Goal: Task Accomplishment & Management: Complete application form

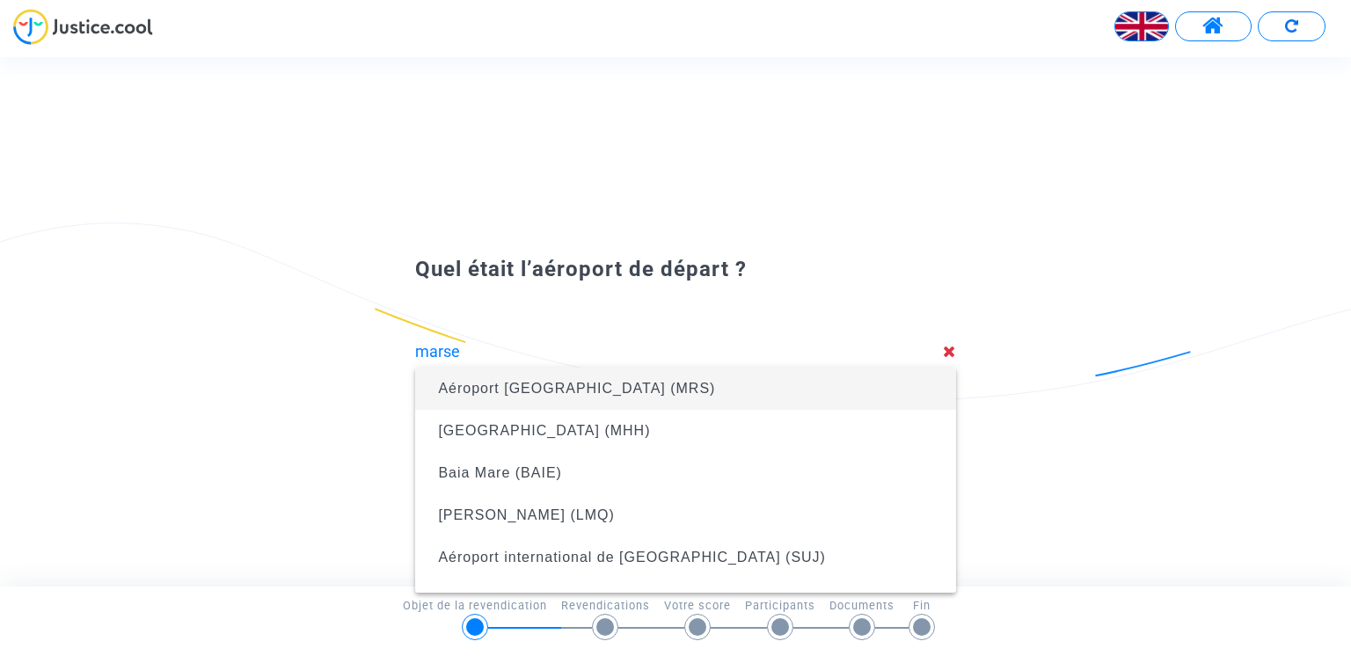
click at [537, 388] on span "Aéroport [GEOGRAPHIC_DATA] (MRS)" at bounding box center [576, 388] width 277 height 15
type input "[GEOGRAPHIC_DATA] (MRS)"
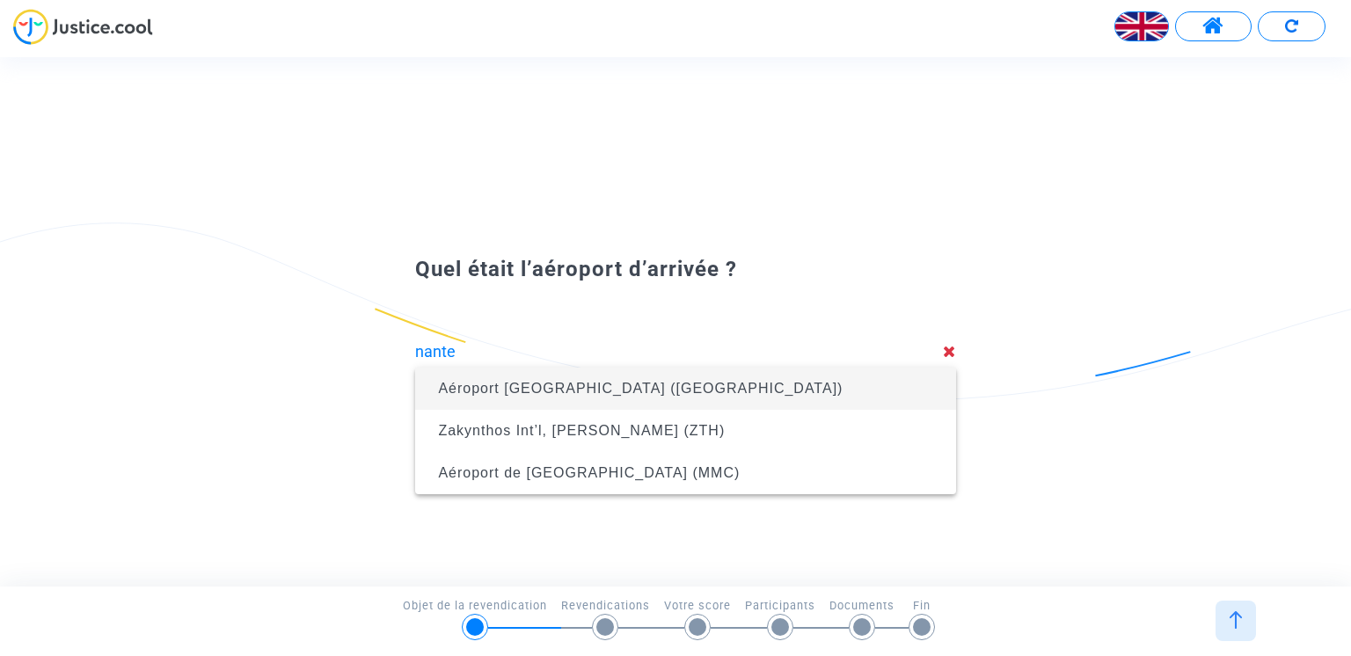
click at [537, 390] on span "Aéroport [GEOGRAPHIC_DATA] ([GEOGRAPHIC_DATA])" at bounding box center [640, 388] width 405 height 15
type input "[GEOGRAPHIC_DATA] ([GEOGRAPHIC_DATA])"
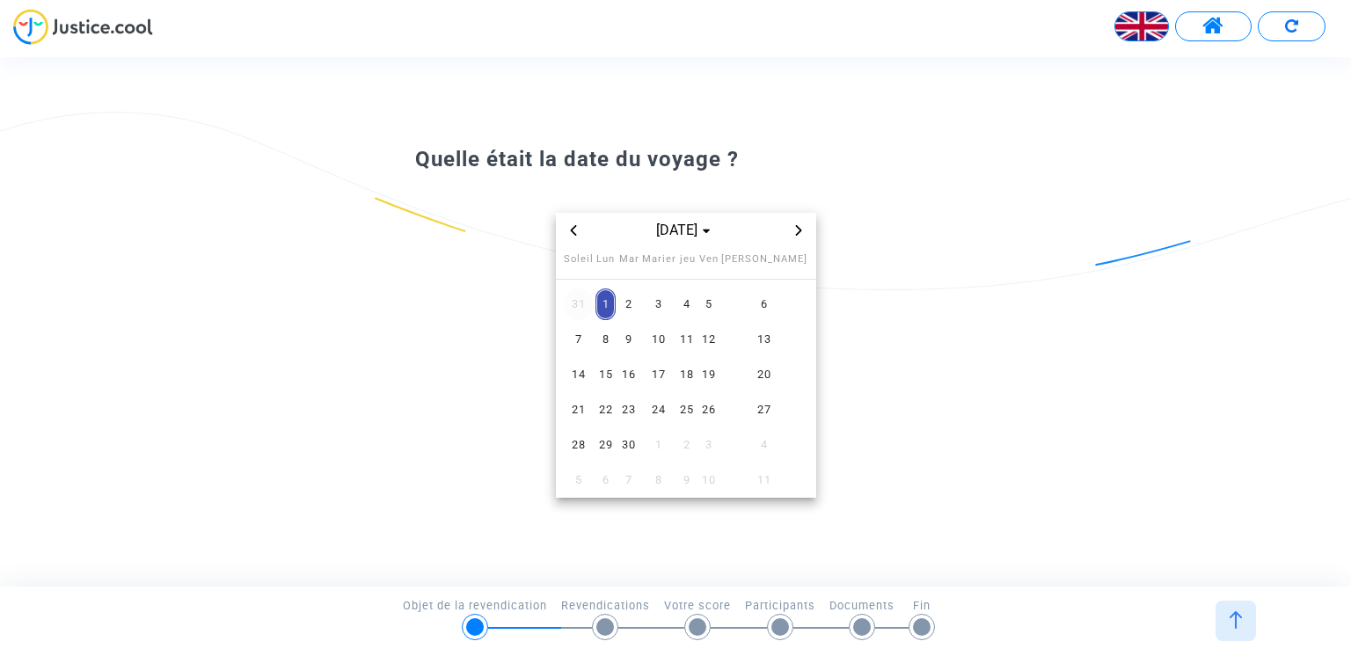
click at [577, 303] on span "31" at bounding box center [578, 304] width 29 height 32
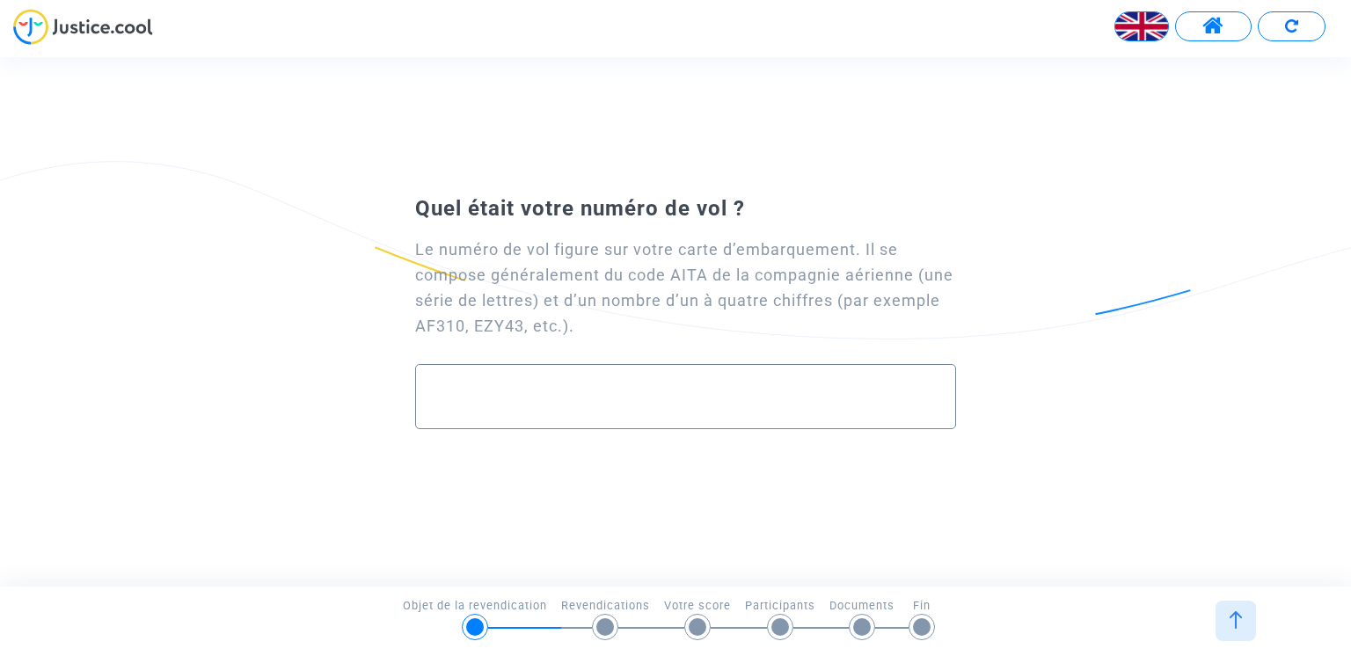
click at [443, 388] on input "text" at bounding box center [685, 396] width 503 height 20
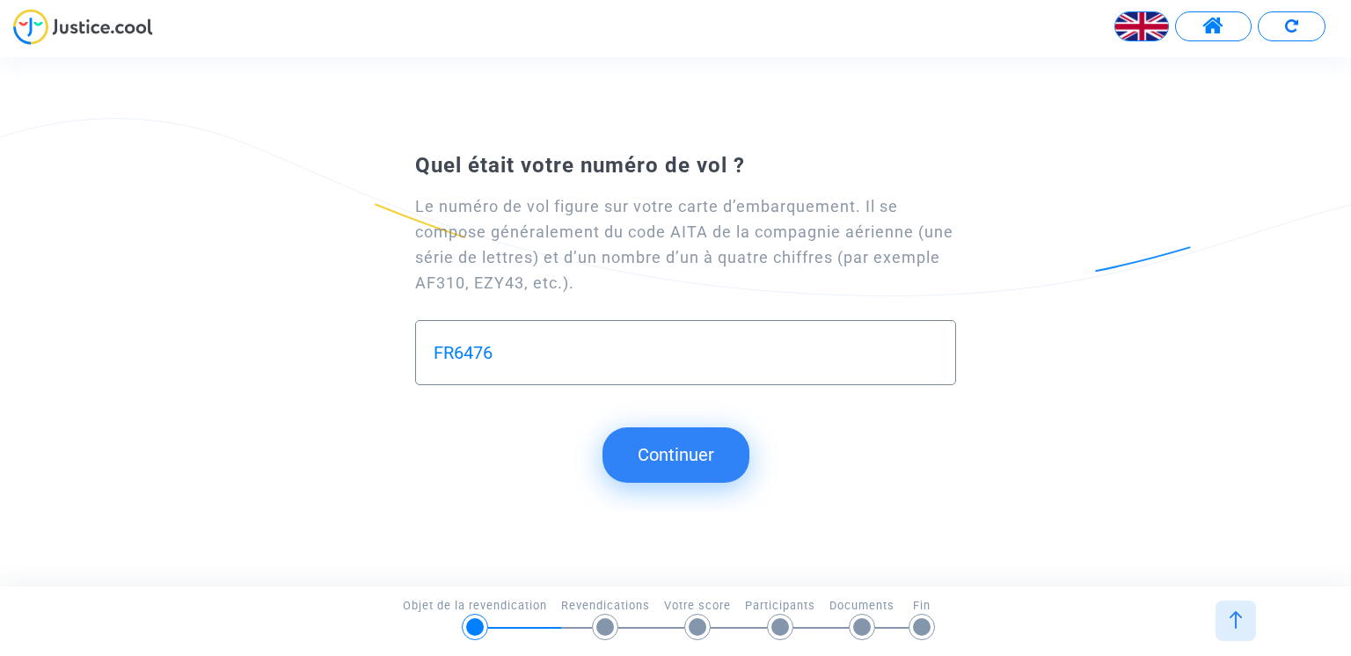
type input "FR6476"
click at [678, 444] on button "Continuer" at bounding box center [675, 454] width 147 height 55
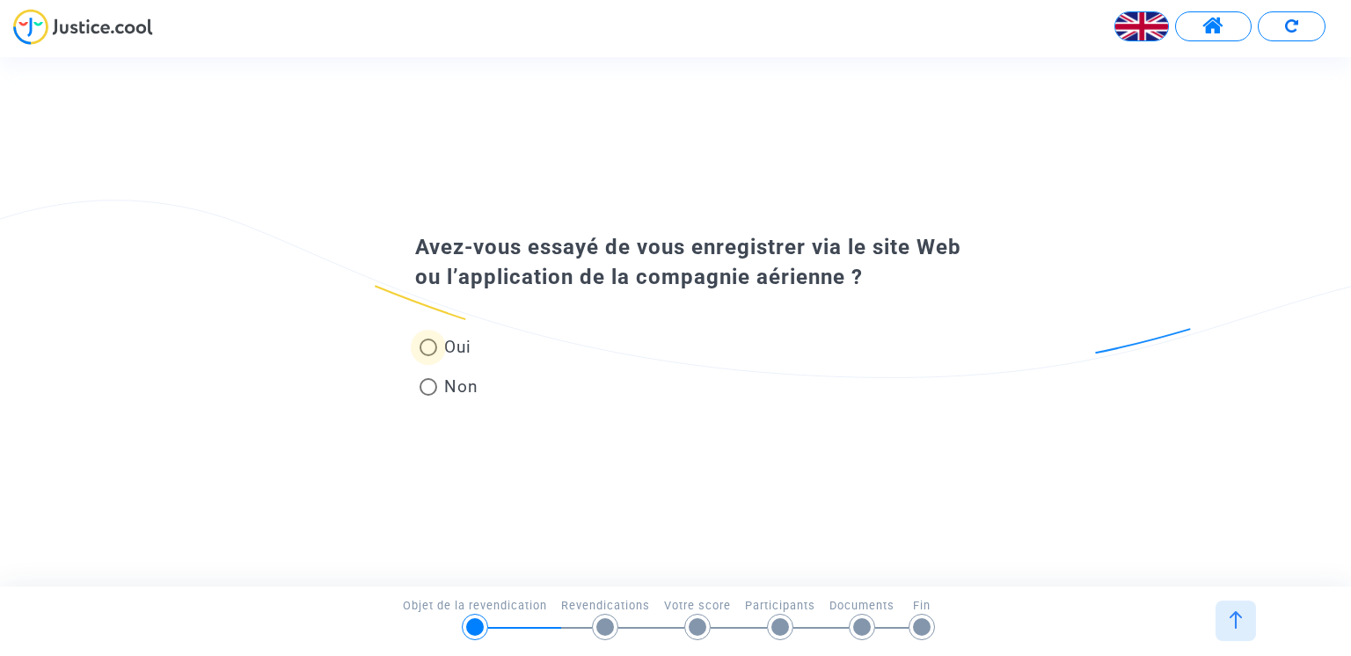
click at [431, 349] on span at bounding box center [429, 348] width 18 height 18
click at [428, 356] on input "Oui" at bounding box center [427, 356] width 1 height 1
radio input "true"
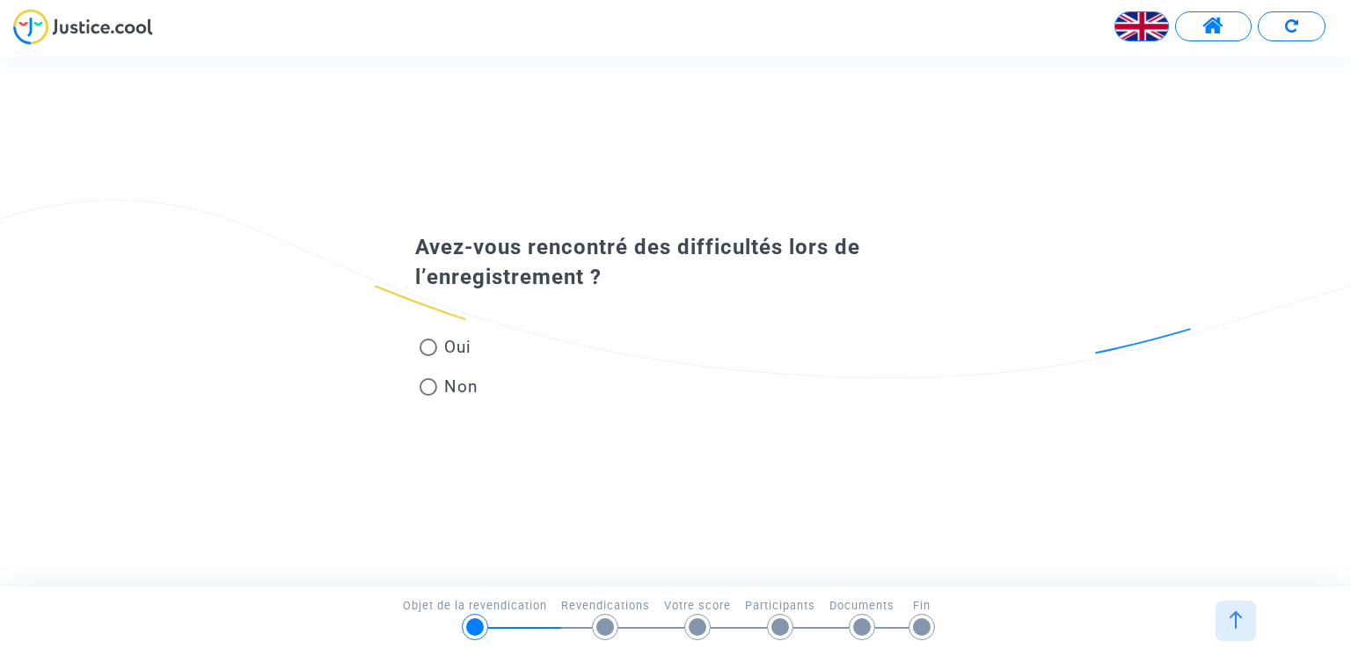
click at [429, 340] on span at bounding box center [429, 348] width 18 height 18
click at [428, 356] on input "Oui" at bounding box center [427, 356] width 1 height 1
radio input "true"
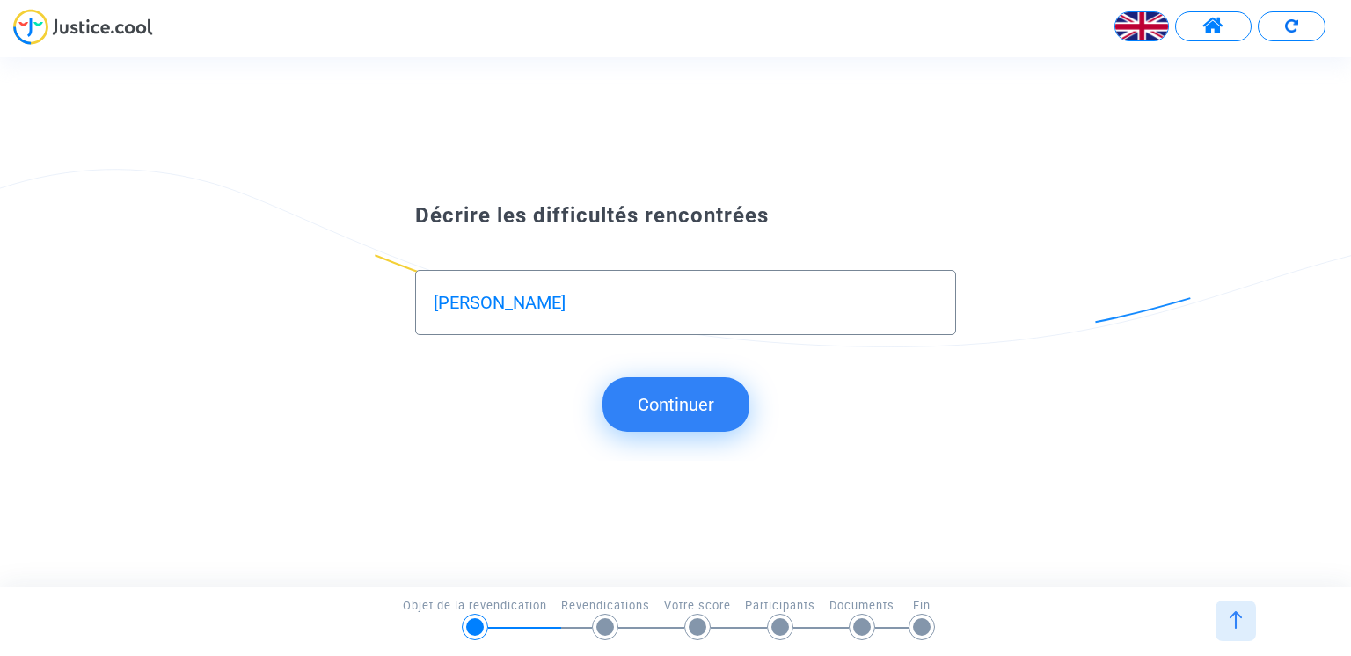
type input "J"
click at [464, 307] on input "jarrive pas a me connecté" at bounding box center [685, 303] width 503 height 20
click at [653, 300] on input "j'arrive pas a me connecté" at bounding box center [685, 303] width 503 height 20
type input "j"
click at [553, 306] on input "apres avoir recu des email de" at bounding box center [685, 303] width 503 height 20
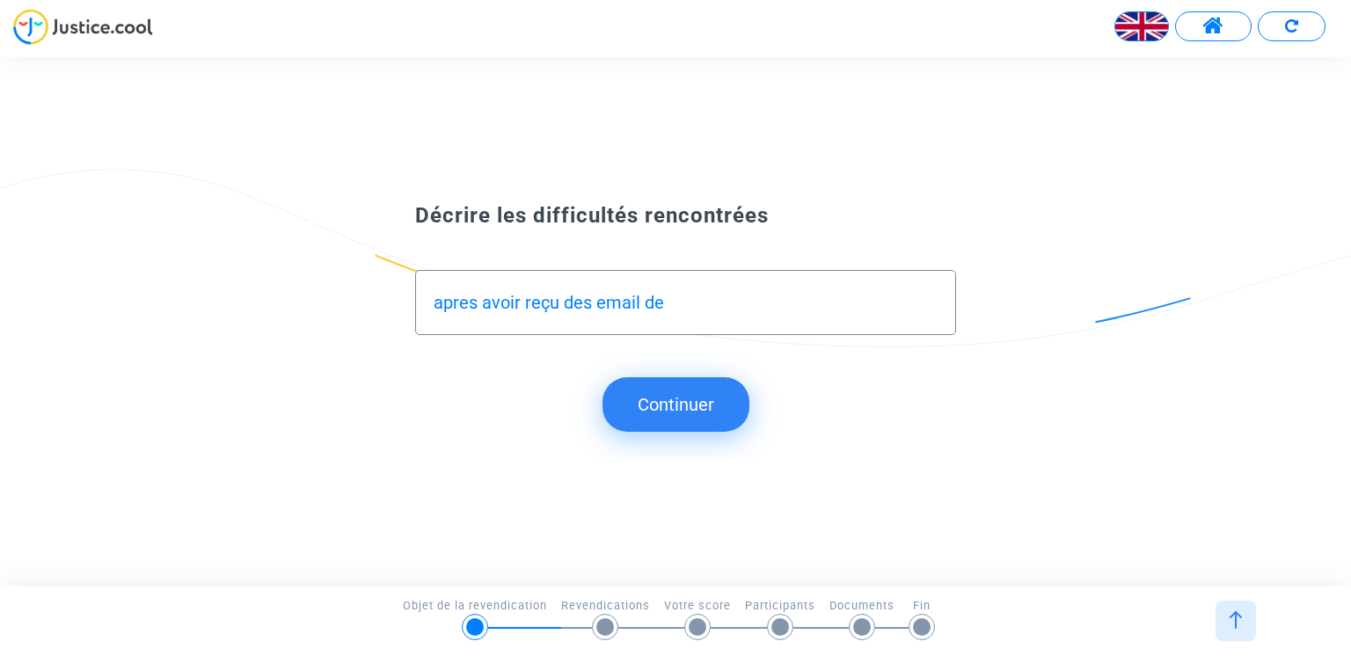
click at [469, 311] on input "apres avoir reçu des email de" at bounding box center [685, 303] width 503 height 20
click at [670, 296] on input "après avoir reçu des email de" at bounding box center [685, 303] width 503 height 20
click at [880, 300] on input "après avoir reçu des email de Ryanair me demandant de faire lenregistrement" at bounding box center [685, 303] width 503 height 20
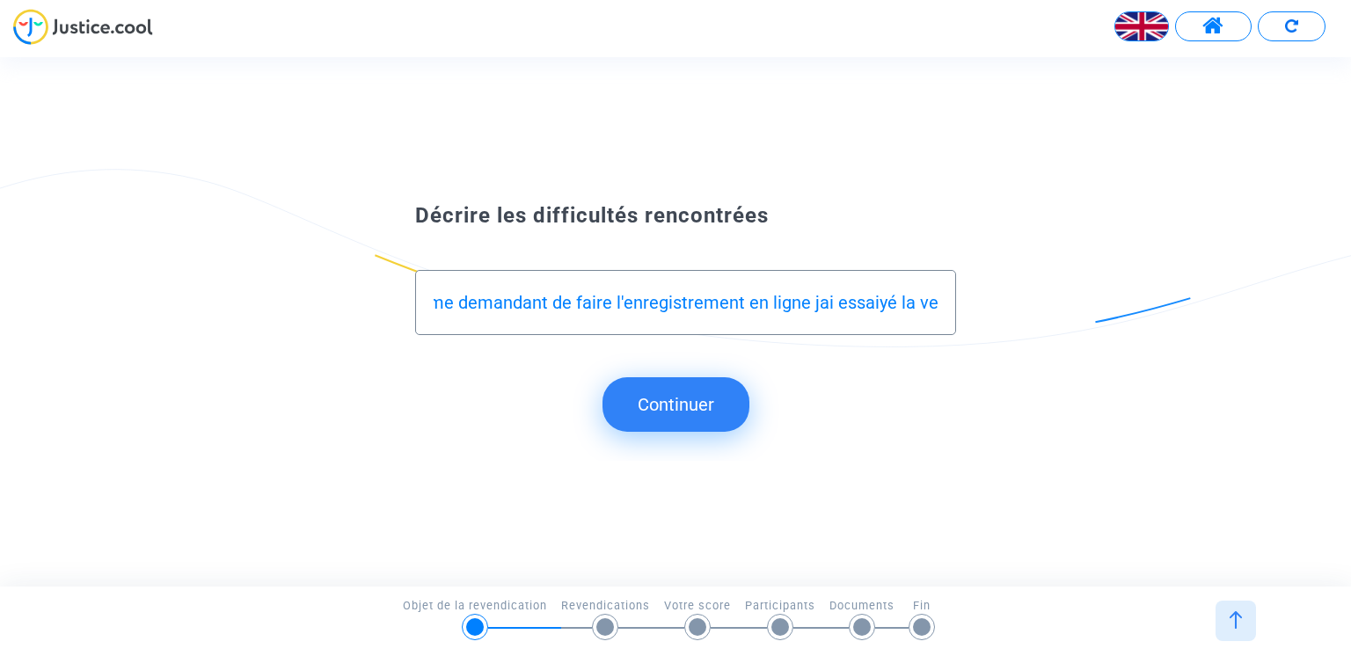
click at [865, 305] on input "après avoir reçu des email de Ryanair me demandant de faire l'enregistrement en…" at bounding box center [685, 303] width 503 height 20
click at [819, 303] on input "après avoir reçu des email de Ryanair me demandant de faire l'enregistrement en…" at bounding box center [685, 303] width 503 height 20
click at [932, 302] on input "après avoir reçu des email de Ryanair me demandant de faire l'enregistrement en…" at bounding box center [685, 303] width 503 height 20
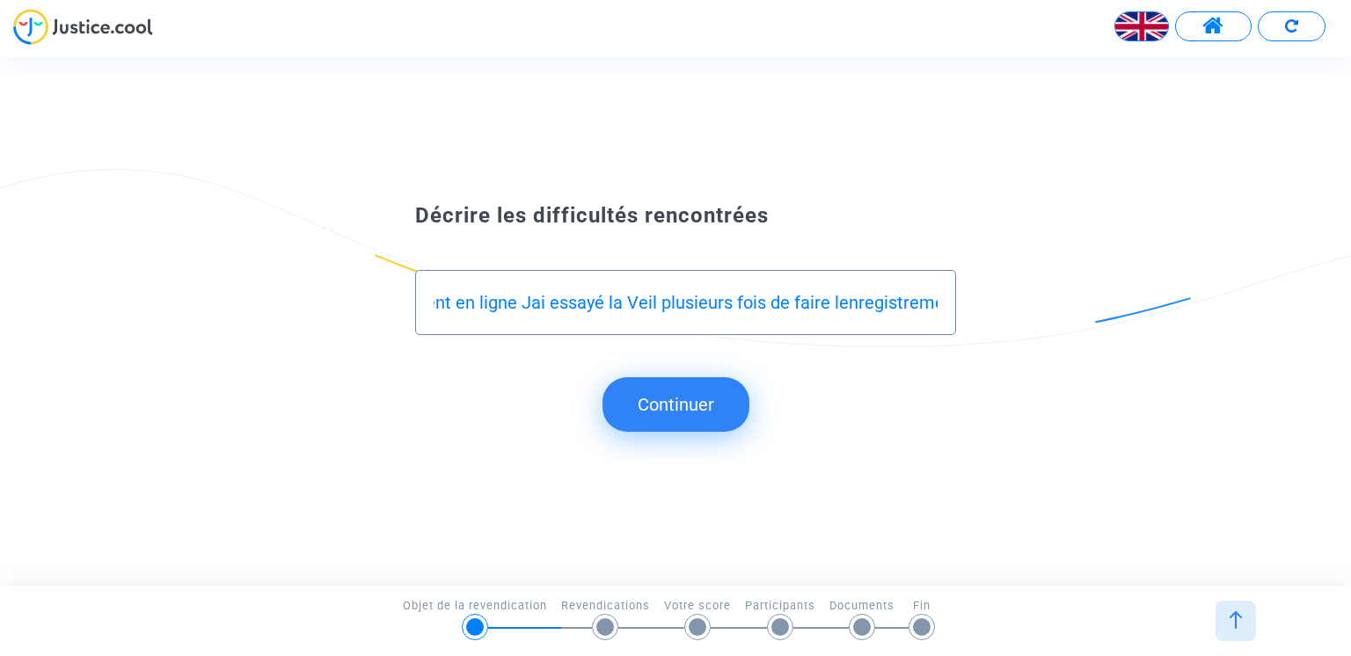
click at [880, 306] on input "après avoir reçu des email de Ryanair me demandant de faire l'enregistrement en…" at bounding box center [685, 303] width 503 height 20
click at [943, 300] on div "après avoir reçu des email de Ryanair me demandant de faire l'enregistrement en…" at bounding box center [685, 302] width 540 height 65
click at [938, 307] on div "après avoir reçu des email de Ryanair me demandant de faire l'enregistrement en…" at bounding box center [685, 302] width 540 height 65
click at [947, 306] on div "après avoir reçu des email de Ryanair me demandant de faire l'enregistrement en…" at bounding box center [685, 302] width 540 height 65
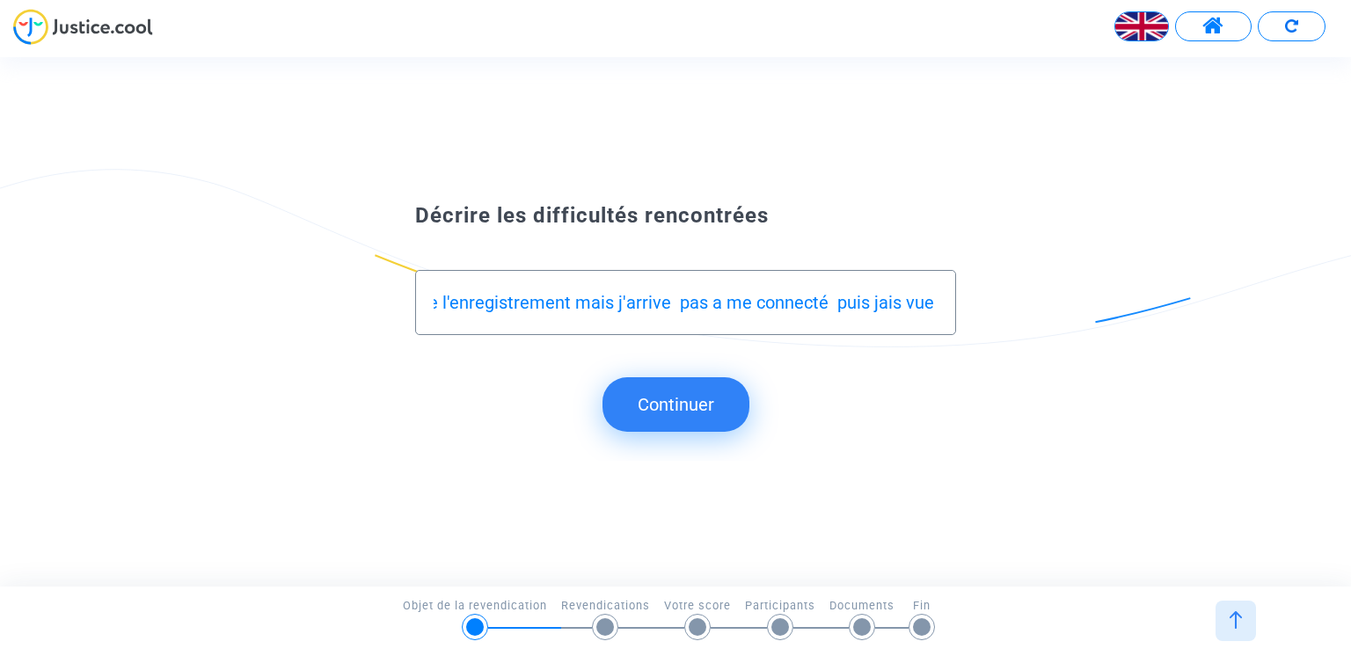
scroll to position [0, 1101]
click at [619, 306] on input "après avoir reçu des email de Ryanair me demandant de faire l'enregistrement en…" at bounding box center [685, 303] width 503 height 20
click at [848, 304] on input "après avoir reçu des email de Ryanair me demandant de faire l'enregistrement en…" at bounding box center [685, 303] width 503 height 20
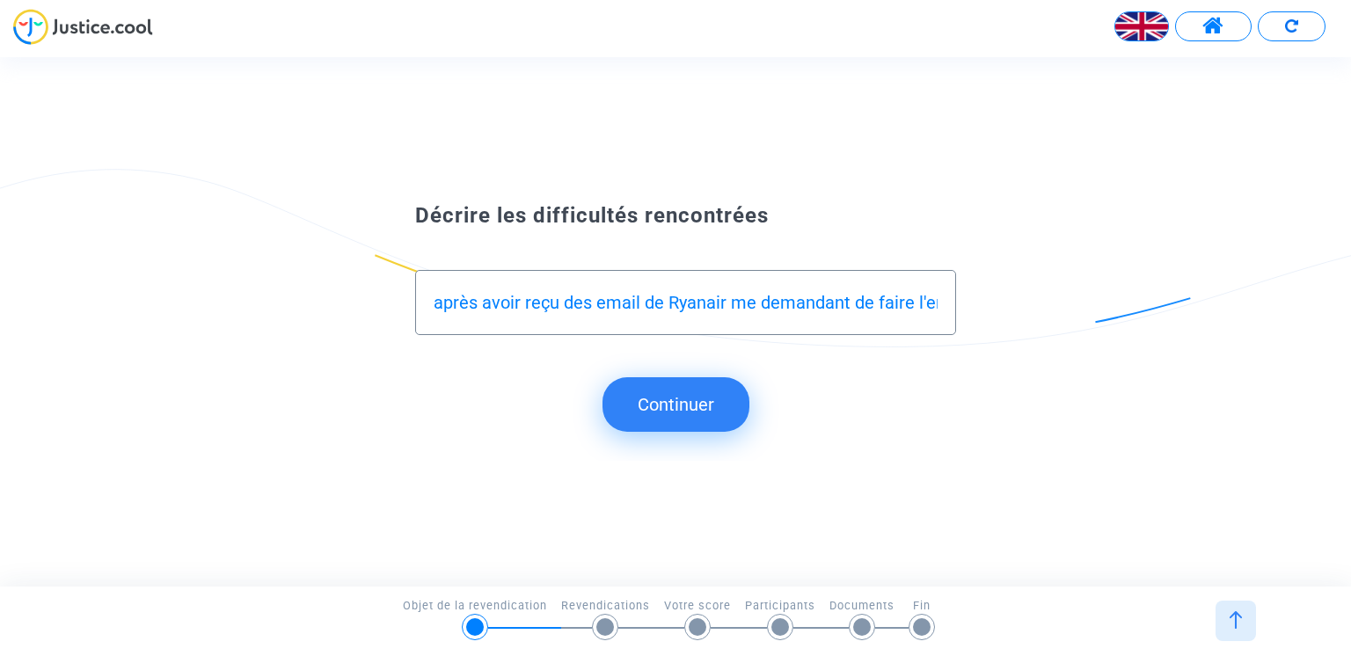
click at [593, 307] on input "après avoir reçu des email de Ryanair me demandant de faire l'enregistrement en…" at bounding box center [685, 303] width 503 height 20
click at [711, 300] on input "après avoir reçu un email de Ryanair me demandant de faire l'enregistrement en …" at bounding box center [685, 303] width 503 height 20
click at [689, 307] on input "après avoir reçu un email de Ryanair me demandant de faire l'enregistrement en …" at bounding box center [685, 303] width 503 height 20
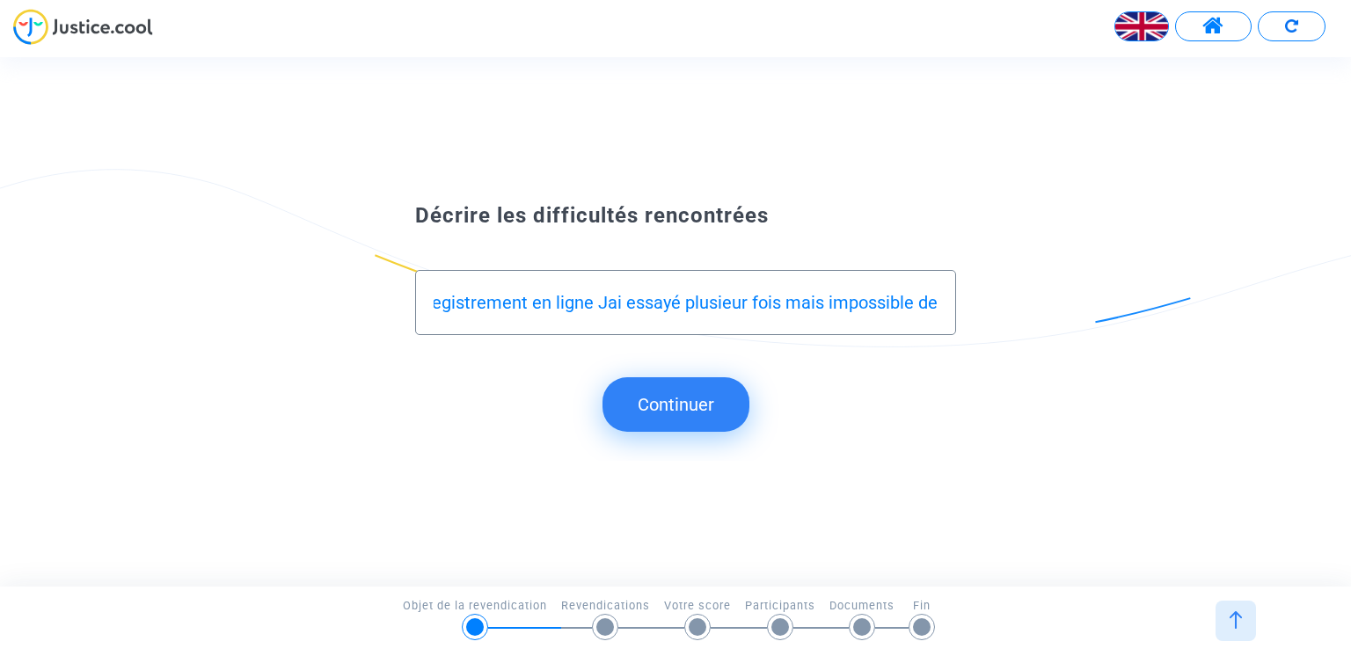
scroll to position [0, 0]
drag, startPoint x: 664, startPoint y: 318, endPoint x: 615, endPoint y: 310, distance: 49.8
click at [615, 310] on input "après avoir reçu un email de Ryanair me demandant de faire l'enregistrement en …" at bounding box center [685, 303] width 503 height 20
click at [937, 302] on input "après avoir reçu un email de Ryanair me demandant de faire l'enregistrement en …" at bounding box center [685, 303] width 503 height 20
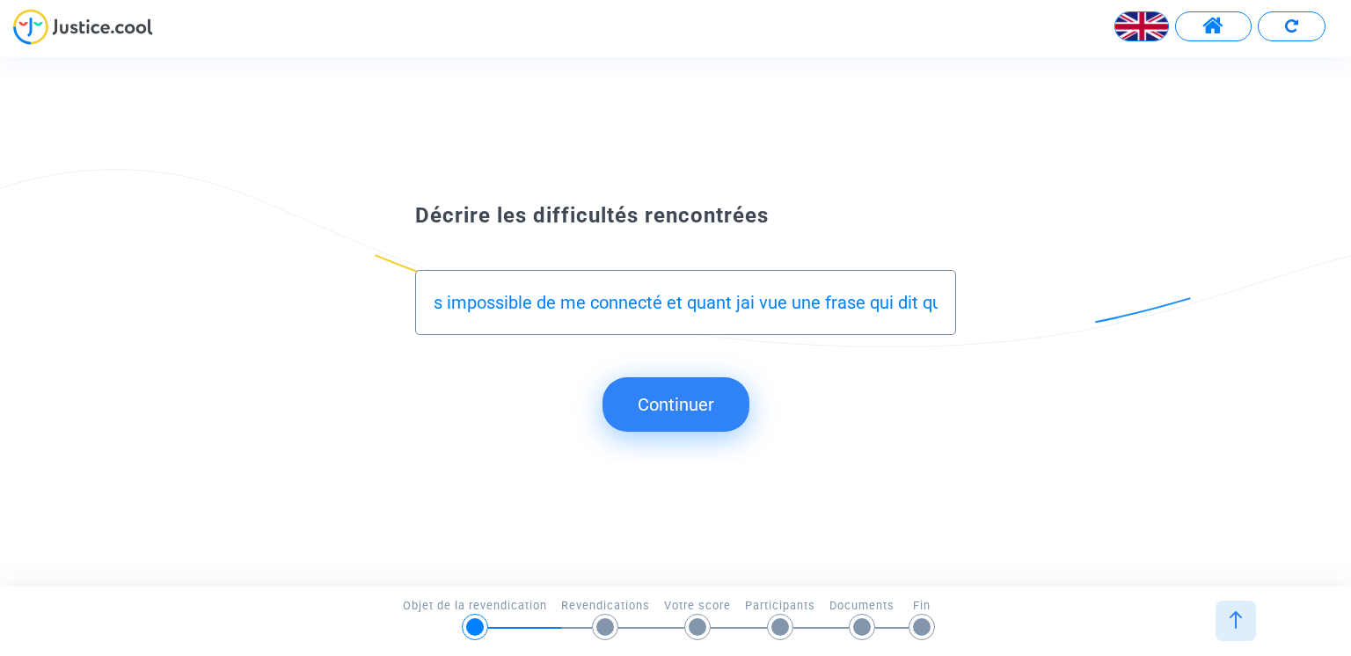
scroll to position [0, 897]
click at [729, 302] on input "après avoir reçu un email de Ryanair me demandant de faire l'enregistrement en …" at bounding box center [685, 303] width 503 height 20
click at [929, 301] on input "après avoir reçu un email de Ryanair me demandant de faire l'enregistrement en …" at bounding box center [685, 303] width 503 height 20
click at [927, 310] on input "après avoir reçu un email de Ryanair me demandant de faire l'enregistrement en …" at bounding box center [685, 303] width 503 height 20
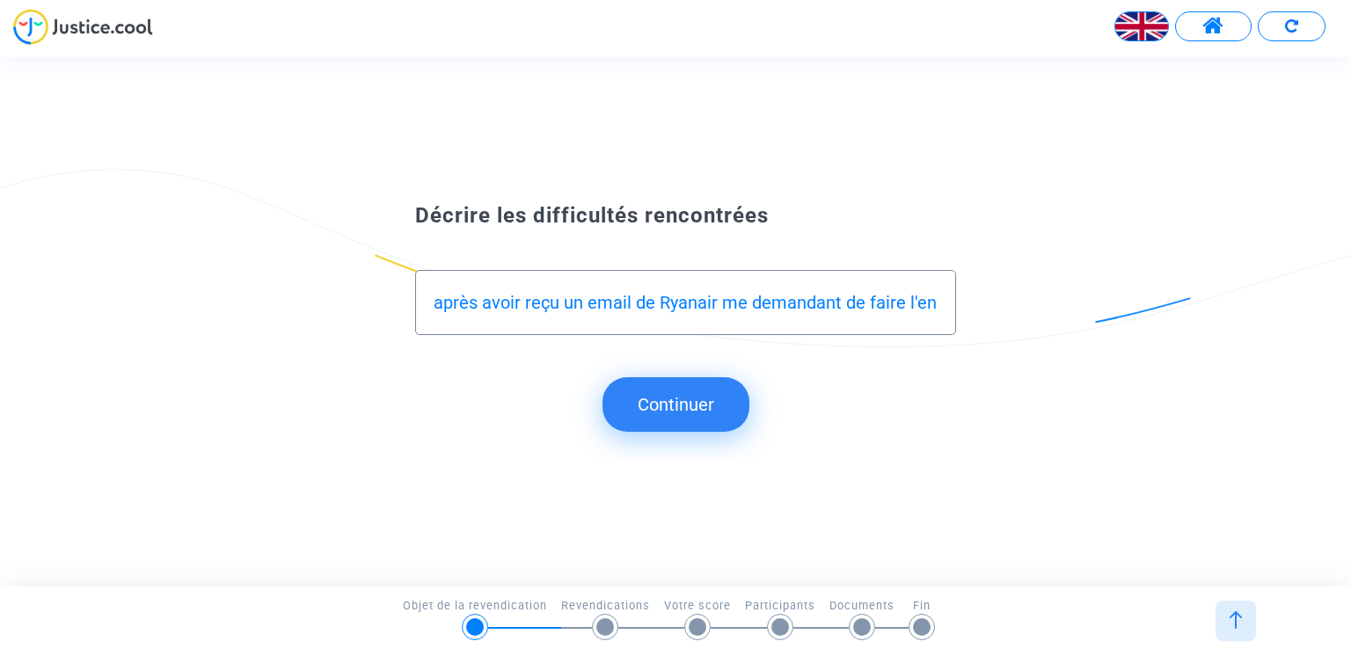
click at [940, 303] on div "après avoir reçu un email de Ryanair me demandant de faire l'enregistrement en …" at bounding box center [685, 302] width 540 height 65
click at [918, 306] on input "après avoir reçu un email de Ryanair me demandant de faire l'enregistrement en …" at bounding box center [685, 303] width 503 height 20
click at [631, 305] on input "après avoir reçu un email de Ryanair me demandant de faire l'enregistrement en …" at bounding box center [685, 303] width 503 height 20
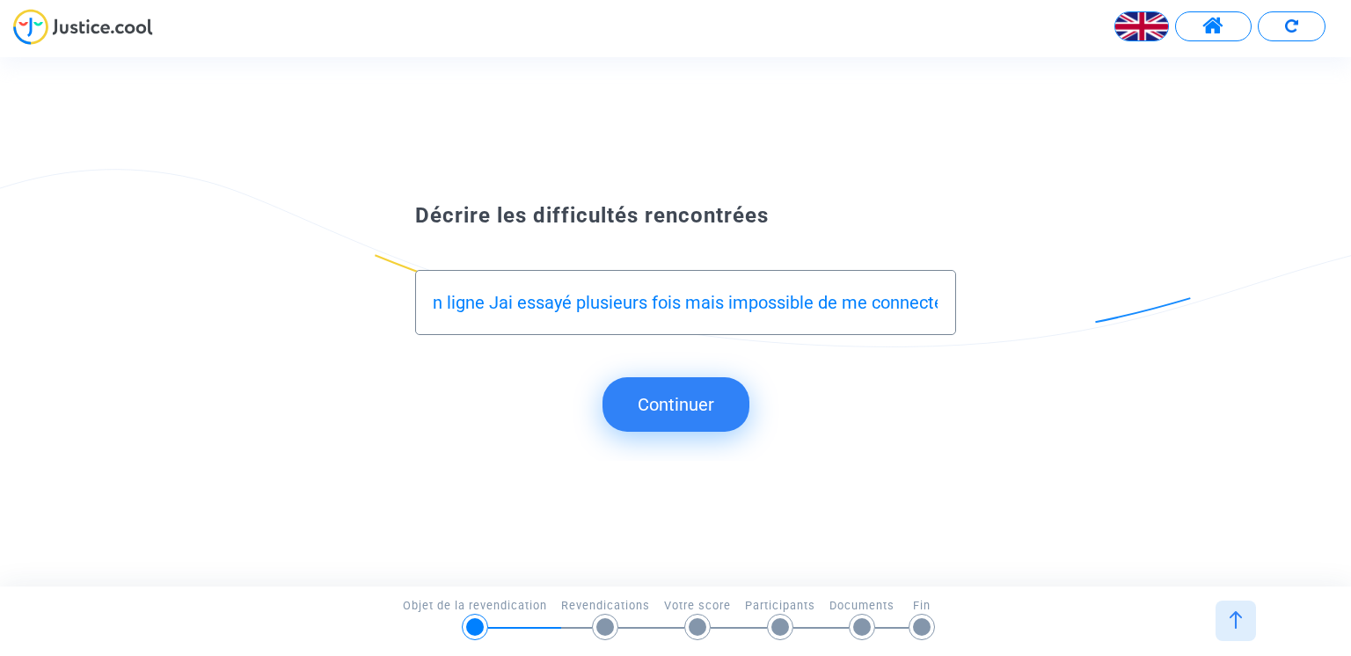
type input "après avoir reçu un email de Ryanair me demandant de faire l'enregistrement en …"
click at [938, 300] on div "après avoir reçu un email de Ryanair me demandant de faire l'enregistrement en …" at bounding box center [685, 302] width 540 height 65
click at [889, 309] on input "après avoir reçu un email de Ryanair me demandant de faire l'enregistrement en …" at bounding box center [685, 303] width 503 height 20
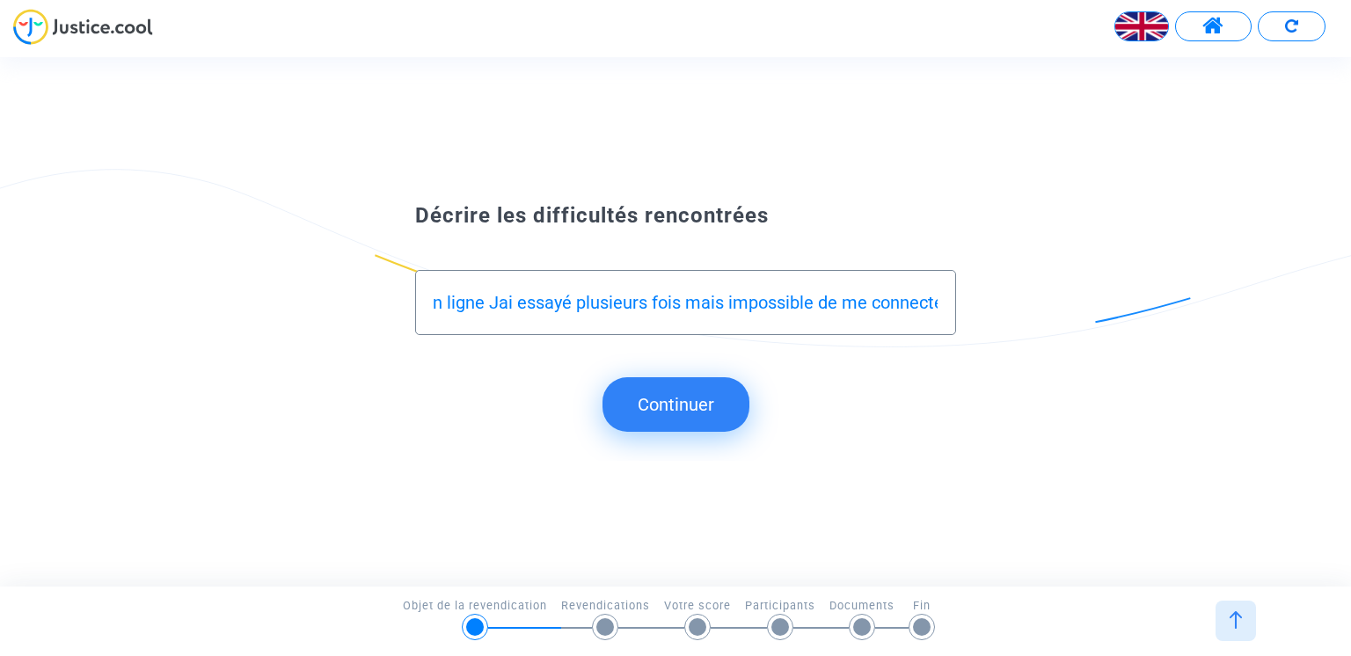
click at [896, 309] on input "après avoir reçu un email de Ryanair me demandant de faire l'enregistrement en …" at bounding box center [685, 303] width 503 height 20
click at [938, 299] on div "après avoir reçu un email de Ryanair me demandant de faire l'enregistrement en …" at bounding box center [685, 302] width 540 height 65
click at [915, 298] on input "après avoir reçu un email de Ryanair me demandant de faire l'enregistrement en …" at bounding box center [685, 303] width 503 height 20
click at [651, 409] on button "Continuer" at bounding box center [675, 404] width 147 height 55
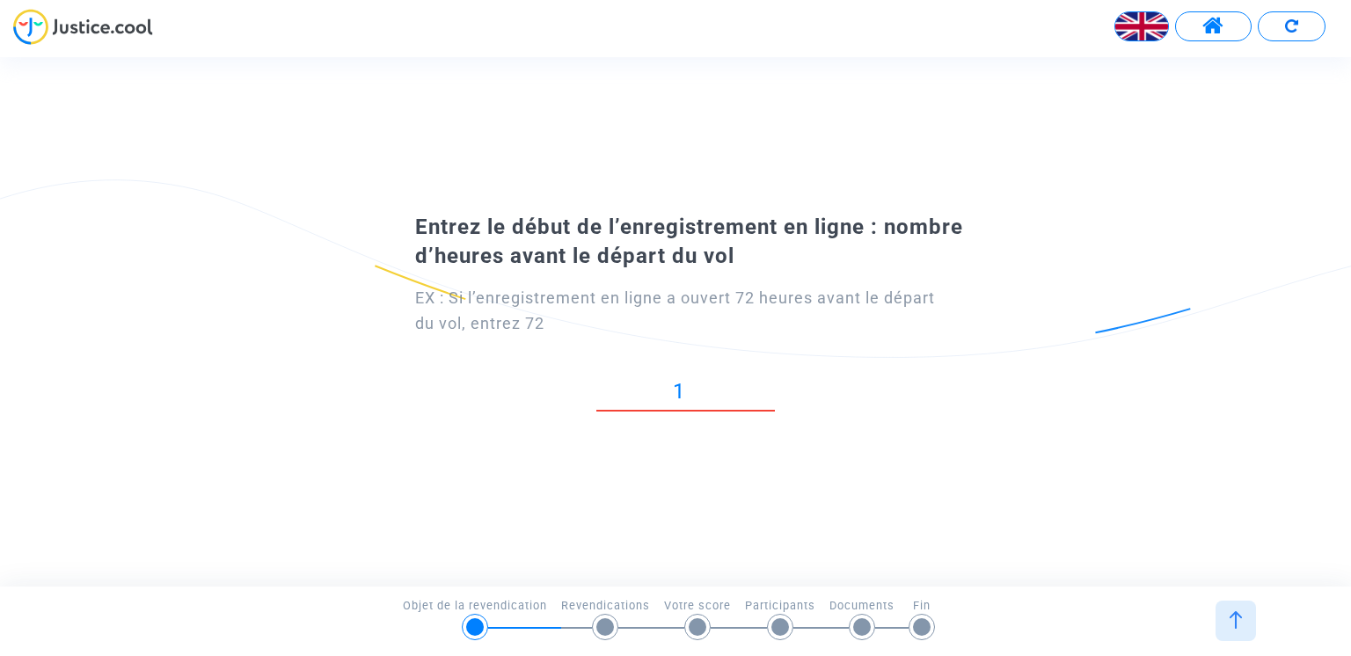
click at [770, 384] on input "1" at bounding box center [685, 392] width 179 height 24
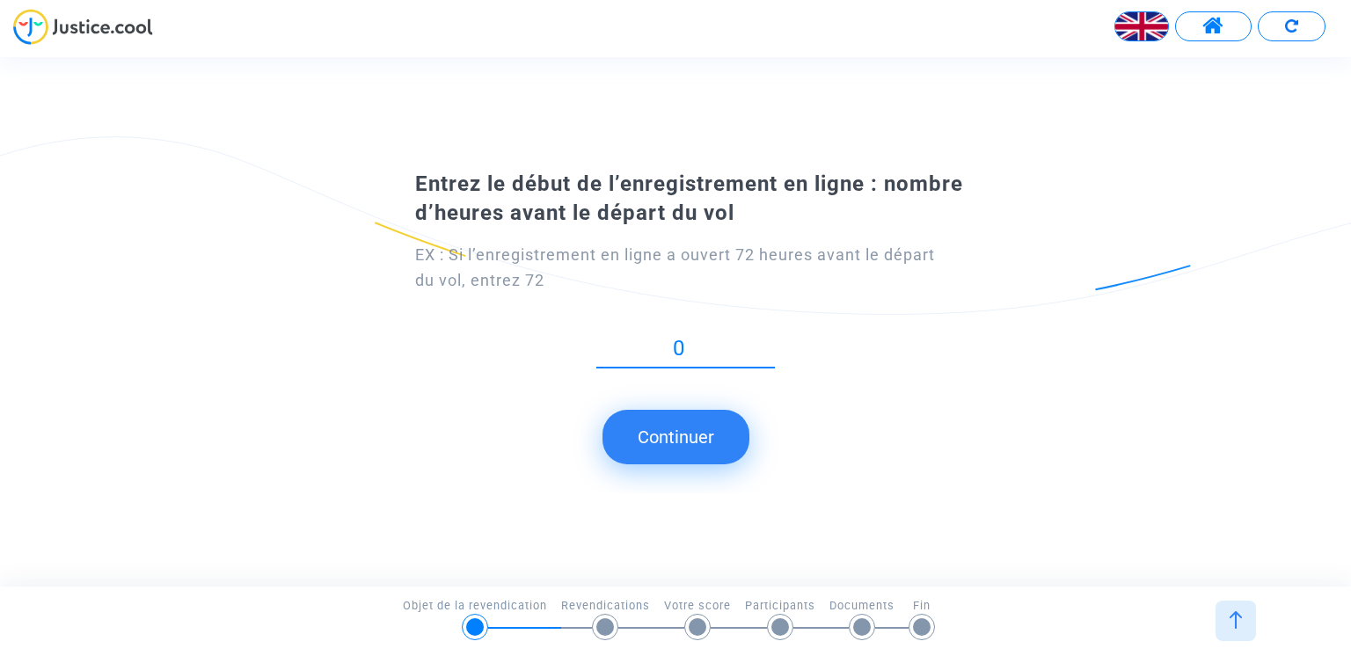
type input "0"
click at [769, 351] on input "0" at bounding box center [685, 349] width 179 height 24
click at [770, 361] on input "1" at bounding box center [685, 349] width 179 height 24
click at [770, 340] on input "2" at bounding box center [685, 349] width 179 height 24
click at [770, 340] on input "3" at bounding box center [685, 349] width 179 height 24
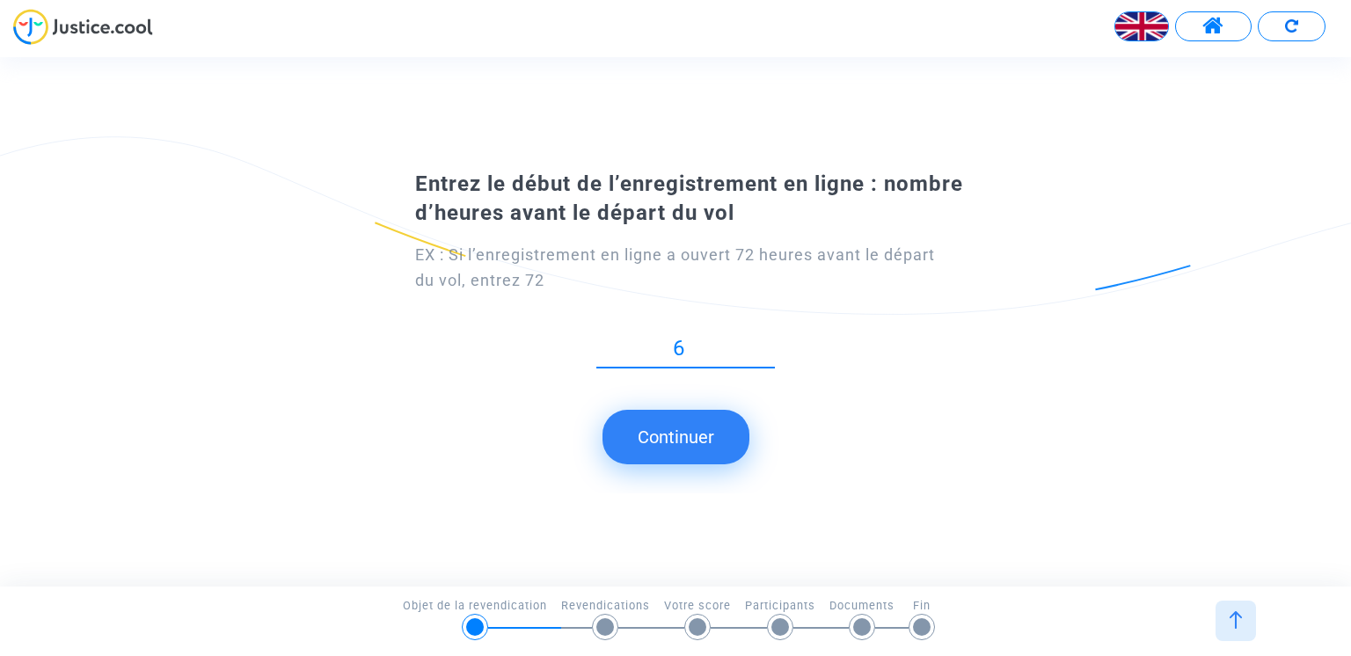
click at [770, 340] on input "6" at bounding box center [685, 349] width 179 height 24
click at [770, 340] on input "7" at bounding box center [685, 349] width 179 height 24
click at [770, 340] on input "8" at bounding box center [685, 349] width 179 height 24
click at [770, 340] on input "9" at bounding box center [685, 349] width 179 height 24
click at [770, 340] on input "10" at bounding box center [685, 349] width 179 height 24
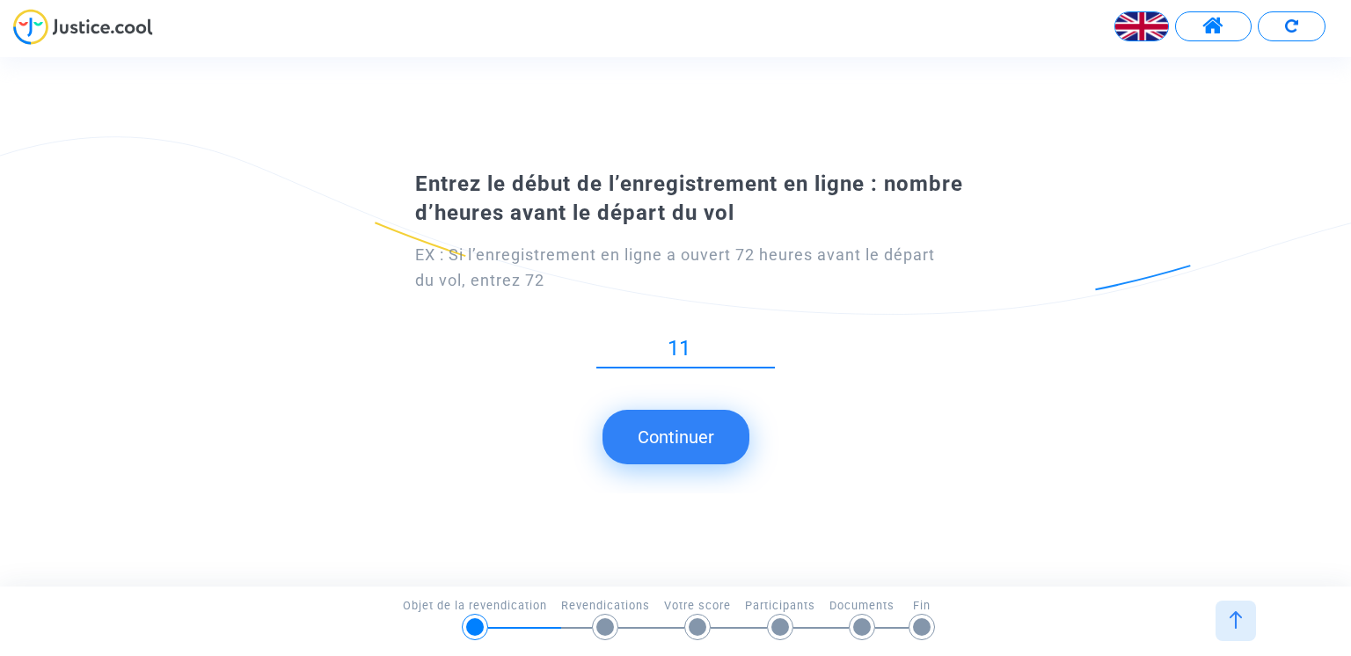
click at [770, 340] on input "11" at bounding box center [685, 349] width 179 height 24
click at [770, 340] on input "12" at bounding box center [685, 349] width 179 height 24
click at [770, 340] on input "13" at bounding box center [685, 349] width 179 height 24
click at [770, 340] on input "14" at bounding box center [685, 349] width 179 height 24
click at [770, 340] on input "17" at bounding box center [685, 349] width 179 height 24
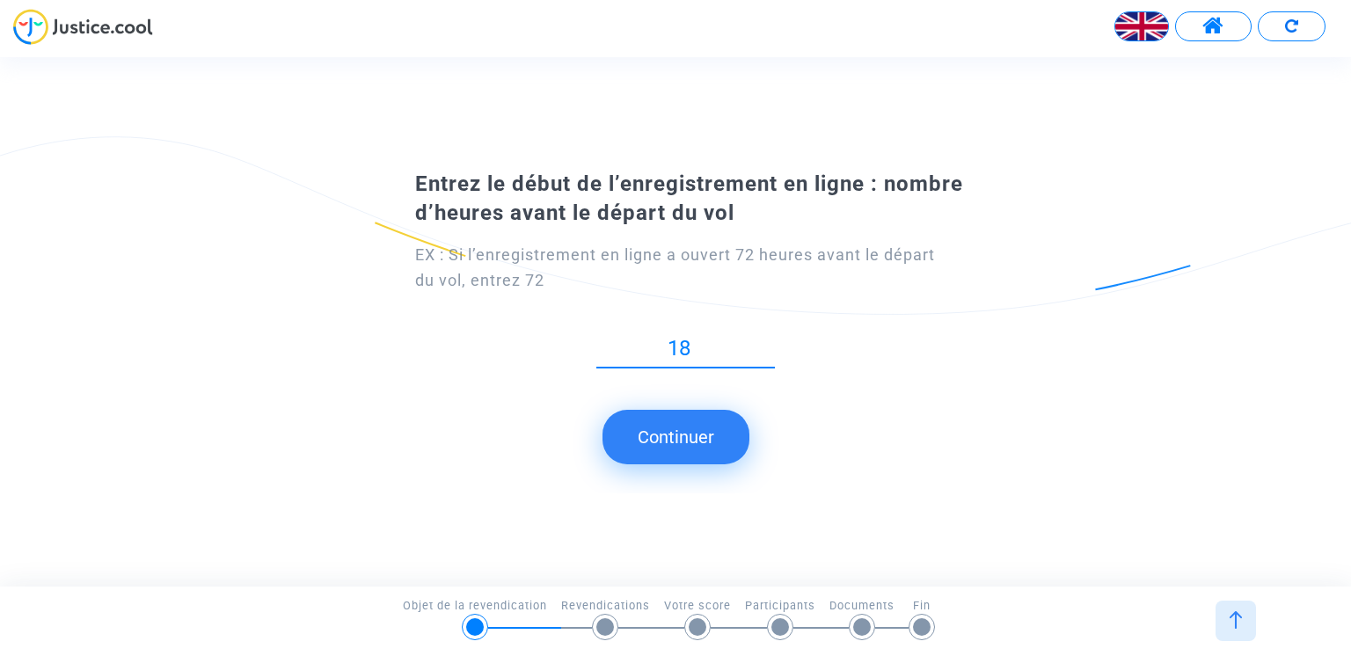
click at [770, 340] on input "18" at bounding box center [685, 349] width 179 height 24
click at [770, 340] on input "19" at bounding box center [685, 349] width 179 height 24
click at [771, 339] on input "20" at bounding box center [685, 349] width 179 height 24
click at [771, 339] on input "21" at bounding box center [685, 349] width 179 height 24
click at [771, 339] on input "22" at bounding box center [685, 349] width 179 height 24
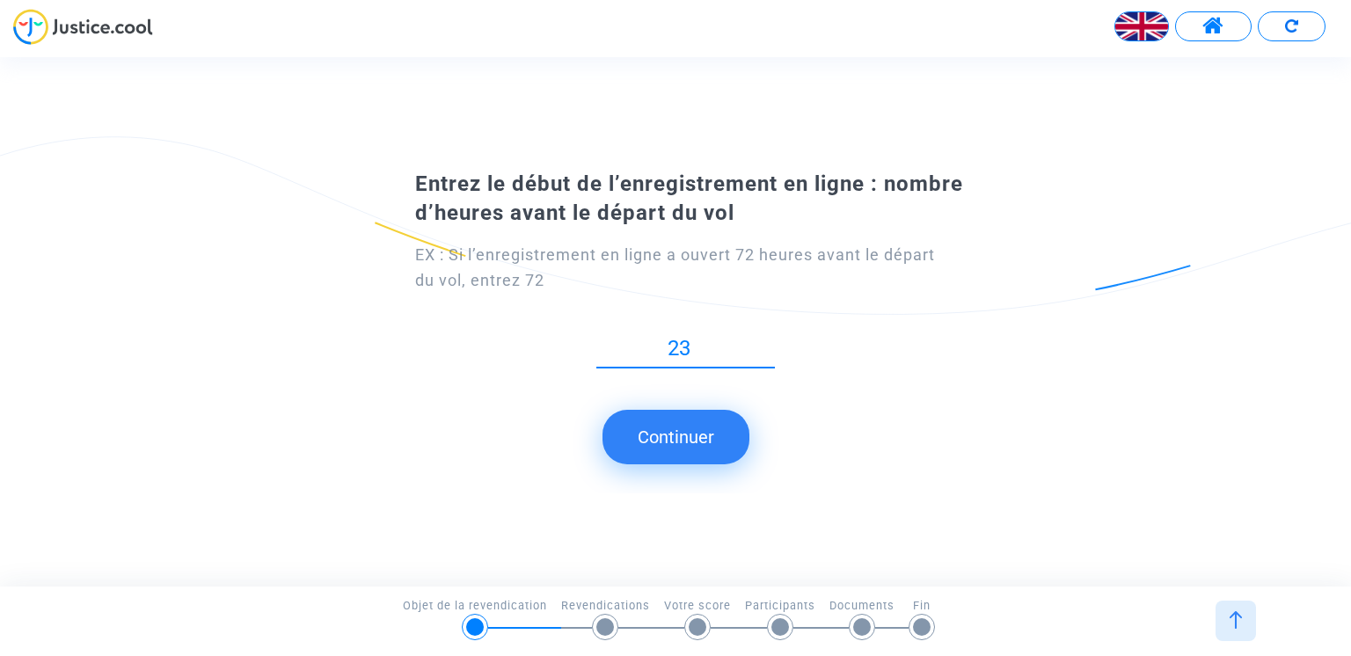
click at [771, 339] on input "23" at bounding box center [685, 349] width 179 height 24
type input "24"
click at [771, 339] on input "24" at bounding box center [685, 349] width 179 height 24
click at [681, 433] on button "Continuer" at bounding box center [675, 437] width 147 height 55
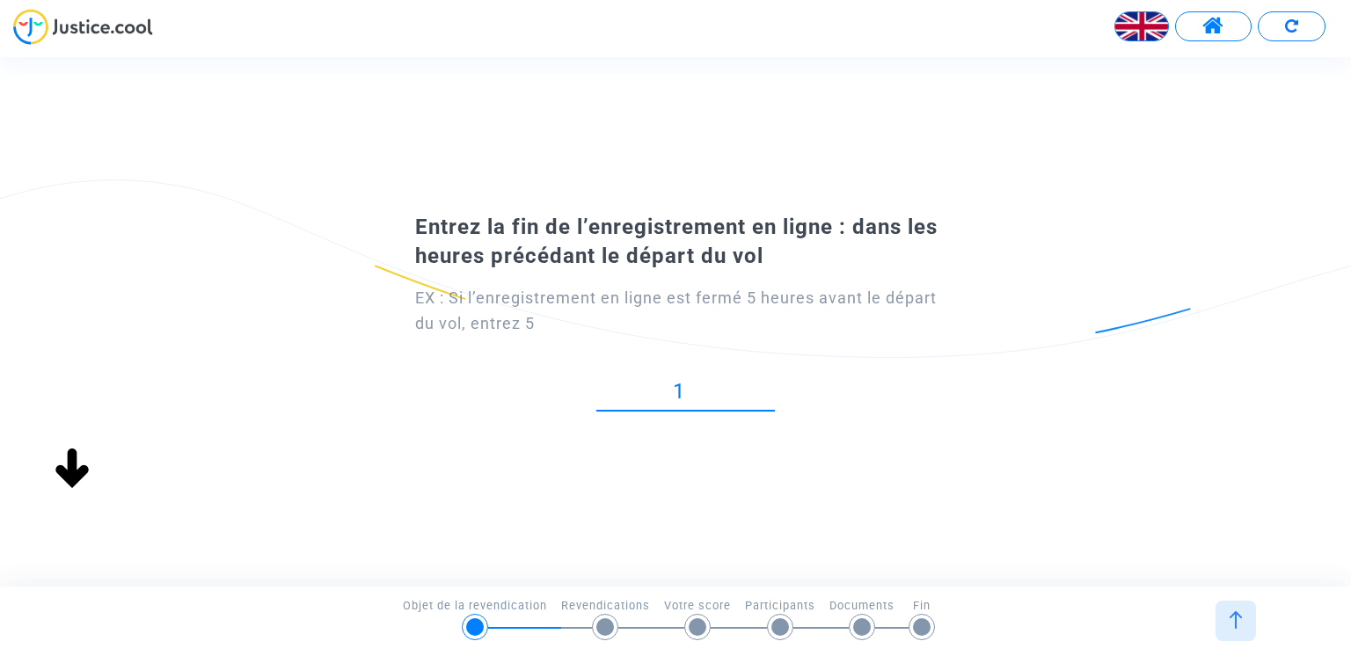
click at [772, 381] on input "1" at bounding box center [685, 392] width 179 height 24
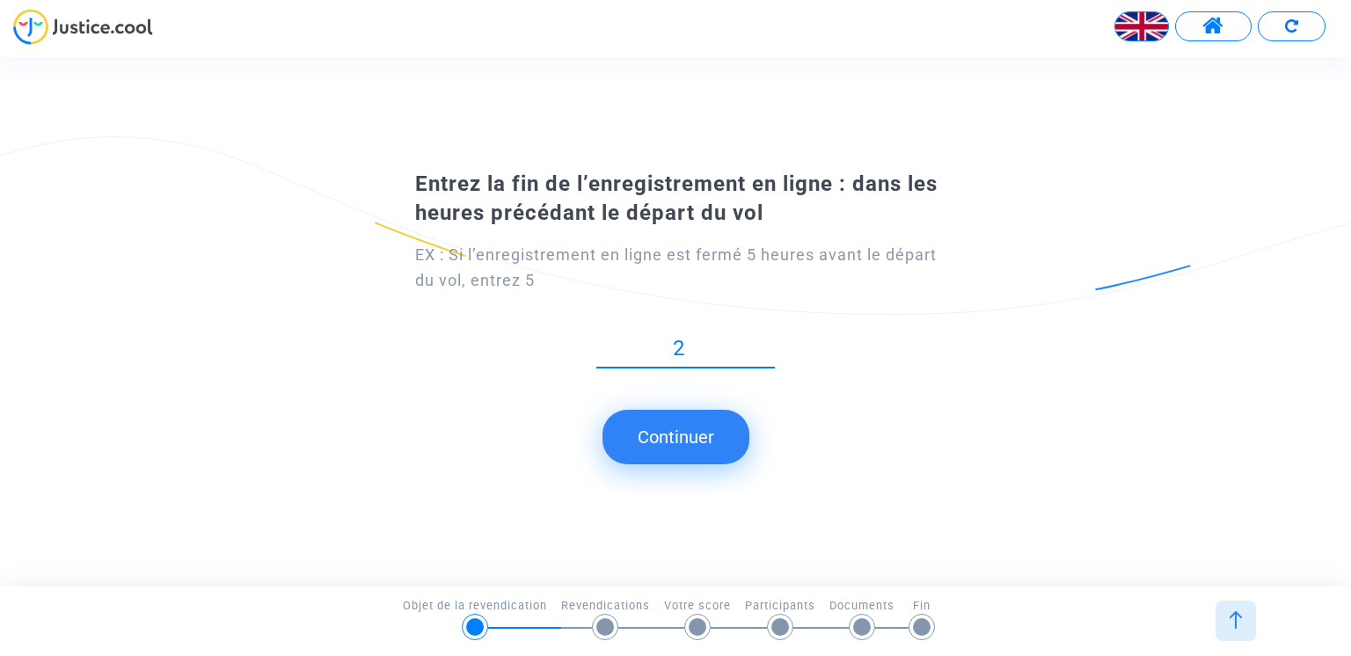
type input "2"
click at [769, 342] on input "2" at bounding box center [685, 349] width 179 height 24
click at [705, 444] on button "Continuer" at bounding box center [675, 437] width 147 height 55
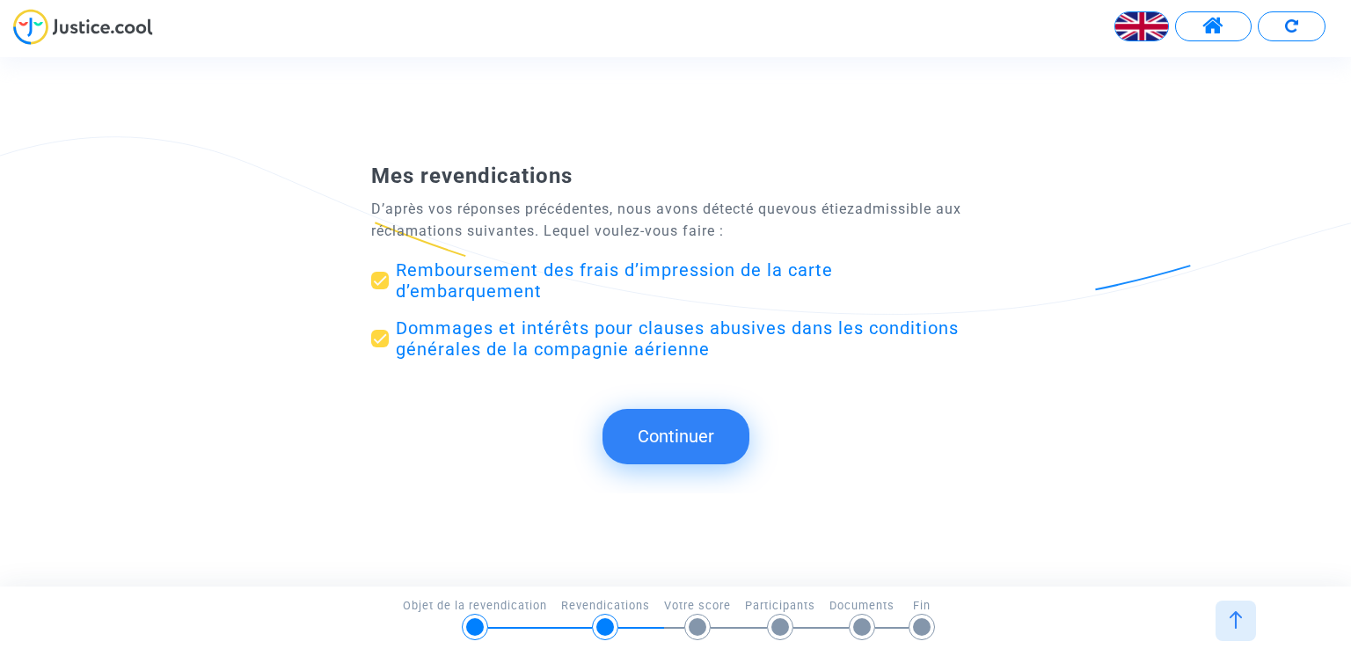
click at [693, 437] on button "Continuer" at bounding box center [675, 436] width 147 height 55
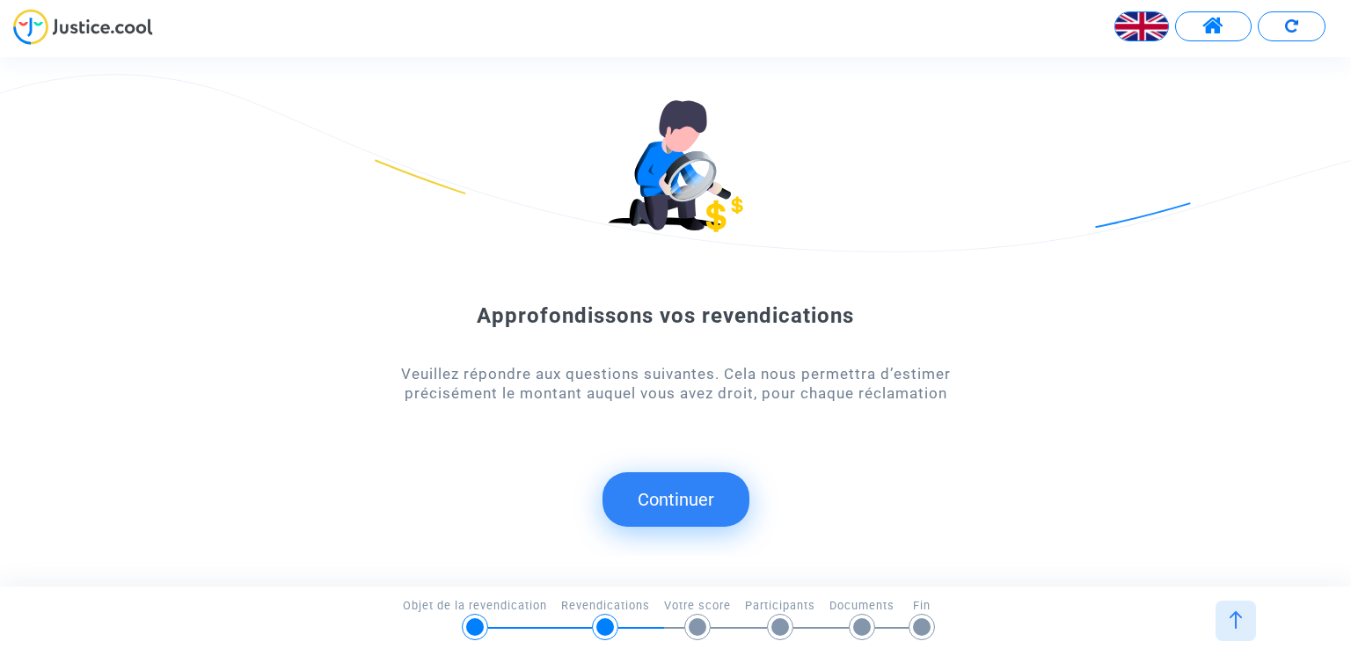
click at [669, 497] on button "Continuer" at bounding box center [675, 499] width 147 height 55
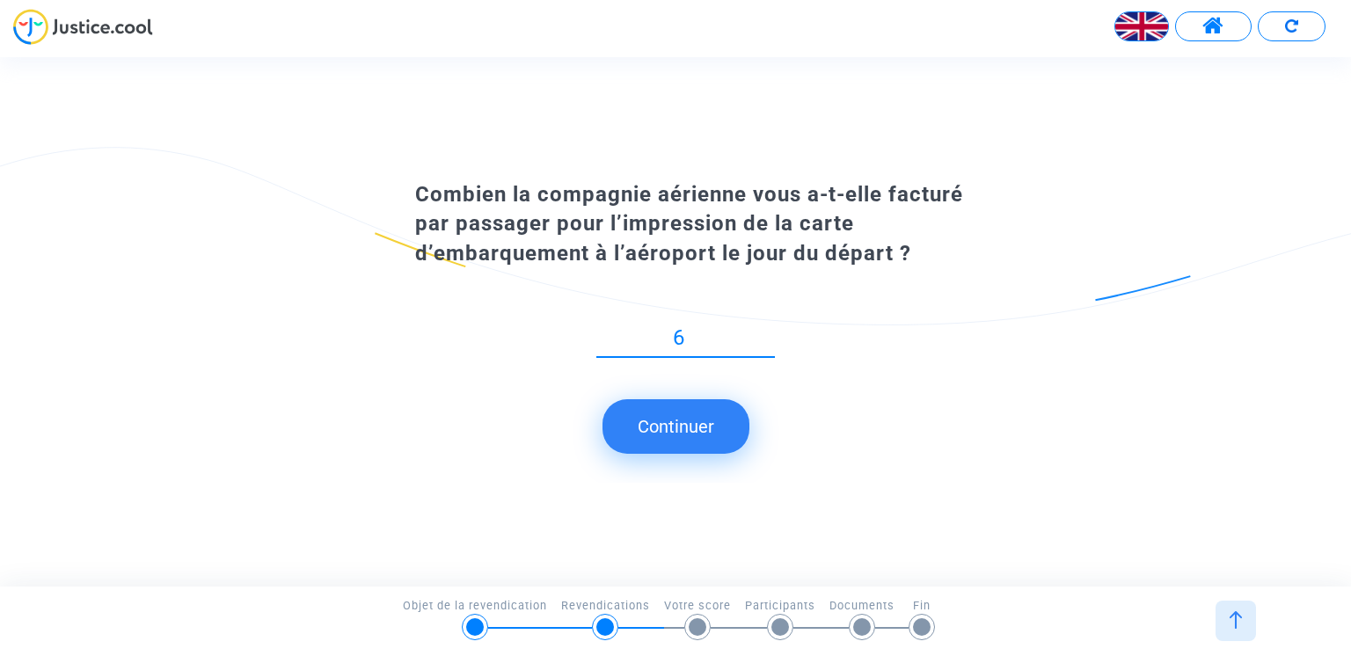
type input "60"
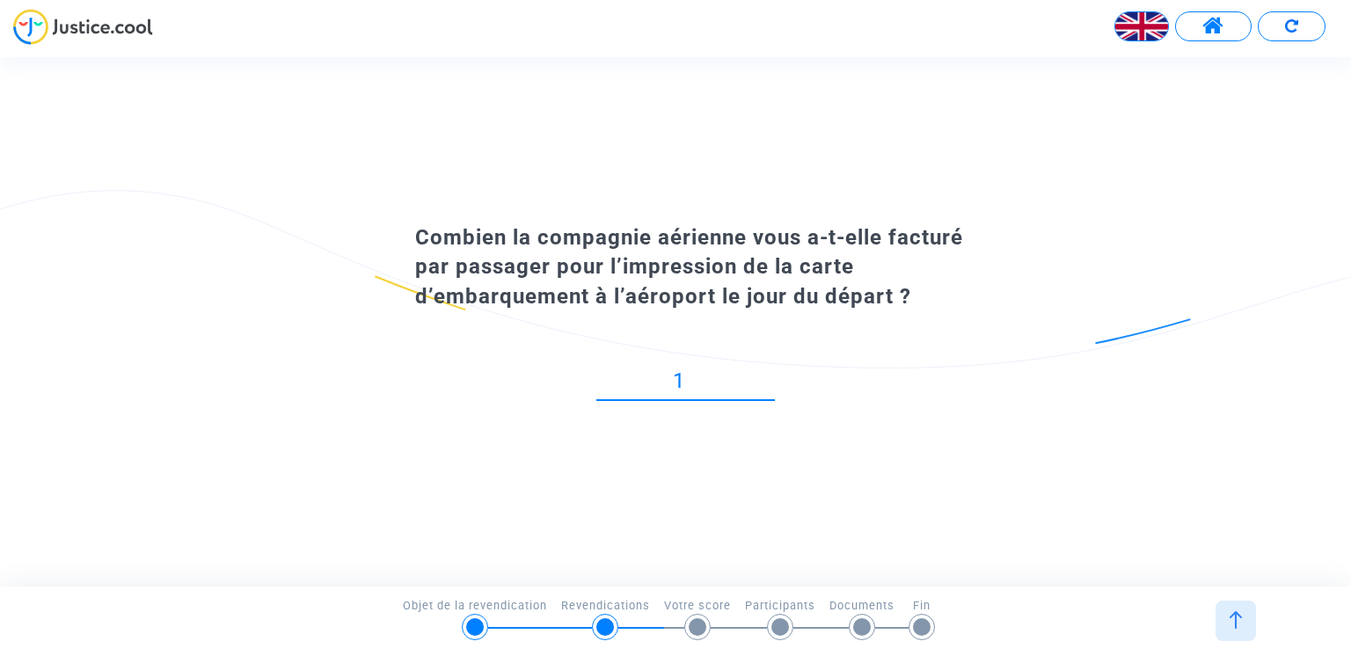
click at [767, 373] on input "1" at bounding box center [685, 381] width 179 height 24
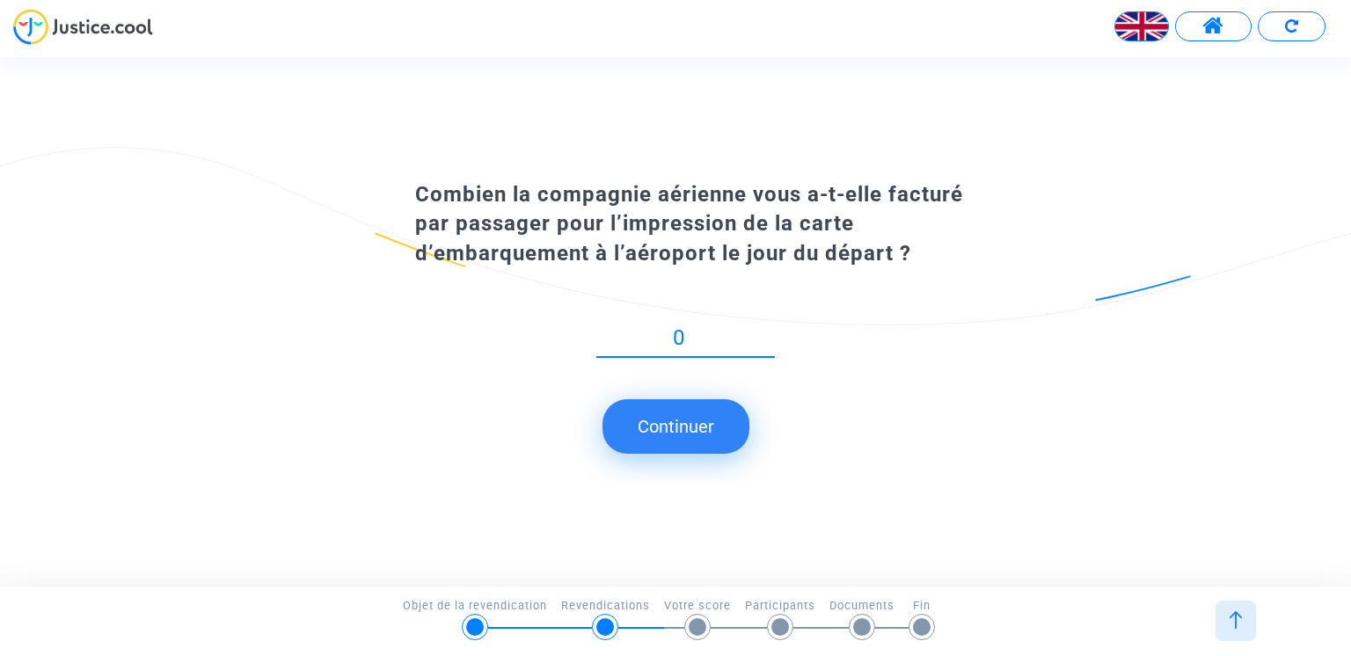
click at [769, 349] on input "0" at bounding box center [685, 338] width 179 height 24
click at [770, 347] on input "-1" at bounding box center [685, 338] width 179 height 24
click at [770, 347] on input "-2" at bounding box center [685, 338] width 179 height 24
click at [770, 330] on input "-1" at bounding box center [685, 338] width 179 height 24
click at [770, 330] on input "0" at bounding box center [685, 338] width 179 height 24
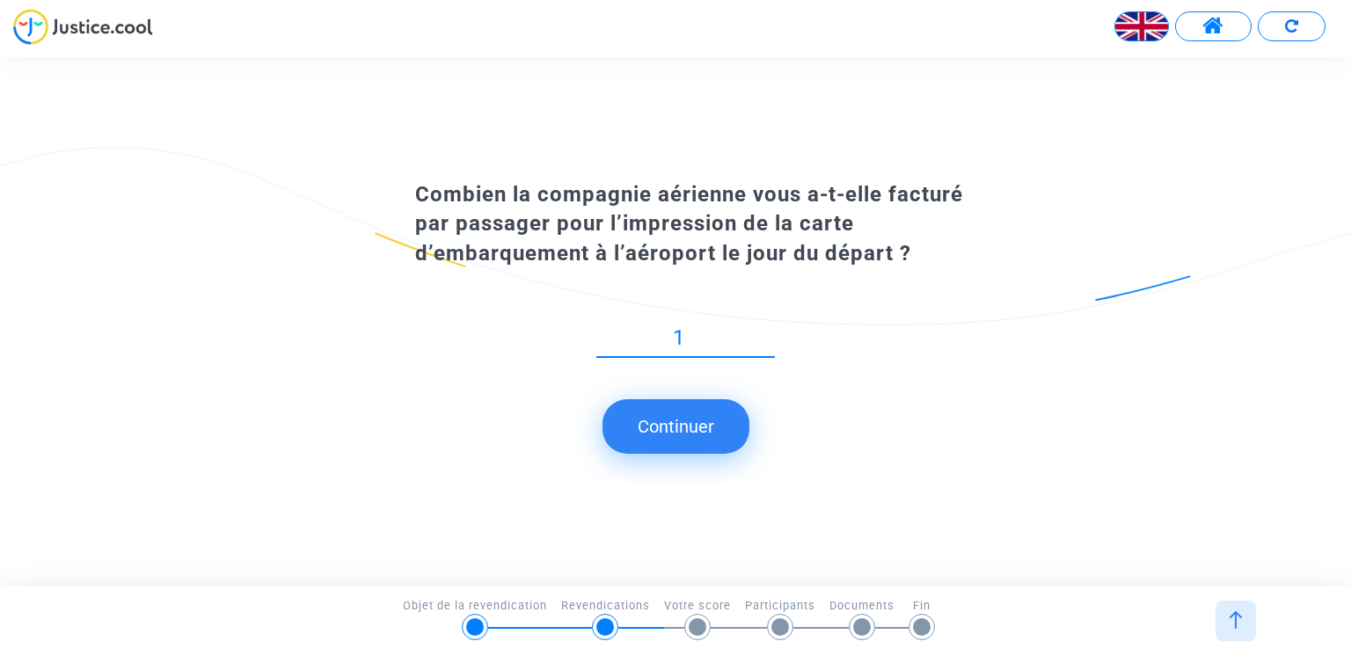
click at [770, 330] on input "1" at bounding box center [685, 338] width 179 height 24
click at [770, 330] on input "52" at bounding box center [685, 338] width 179 height 24
click at [770, 329] on input "53" at bounding box center [685, 338] width 179 height 24
click at [770, 329] on input "54" at bounding box center [685, 338] width 179 height 24
click at [770, 329] on input "55" at bounding box center [685, 338] width 179 height 24
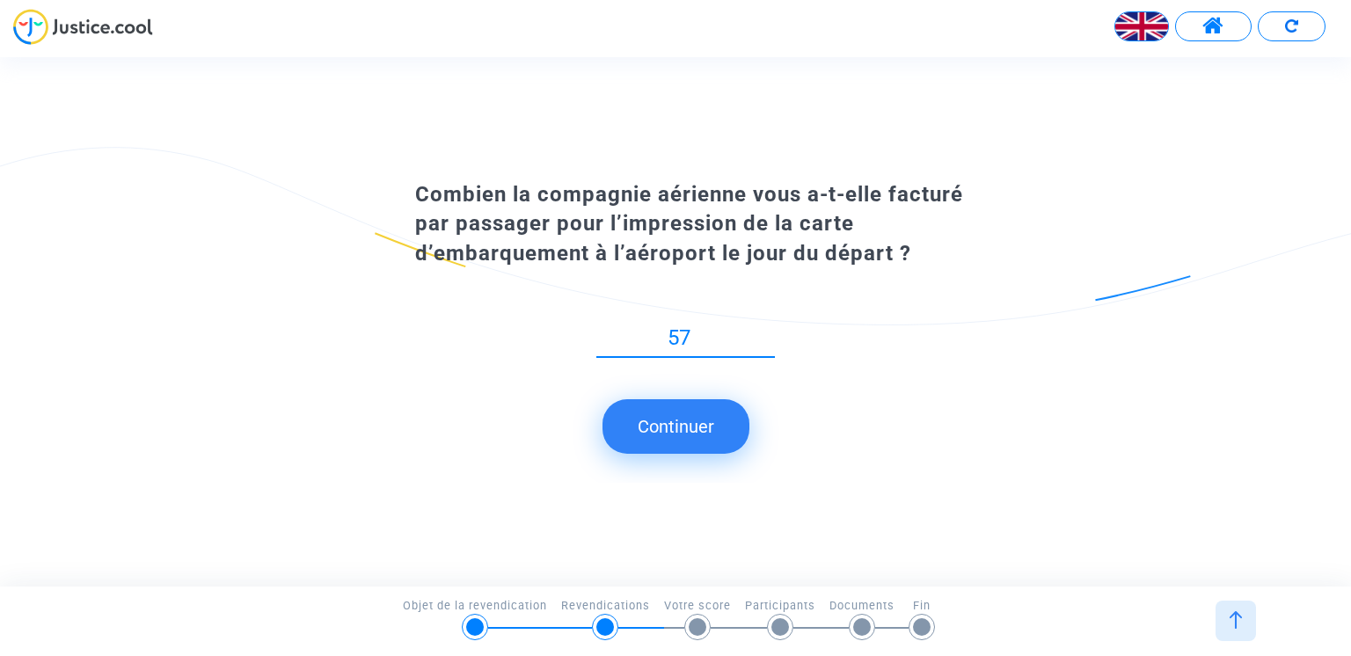
click at [770, 329] on input "57" at bounding box center [685, 338] width 179 height 24
click at [770, 329] on input "58" at bounding box center [685, 338] width 179 height 24
click at [770, 329] on input "59" at bounding box center [685, 338] width 179 height 24
type input "60"
click at [770, 329] on input "60" at bounding box center [685, 338] width 179 height 24
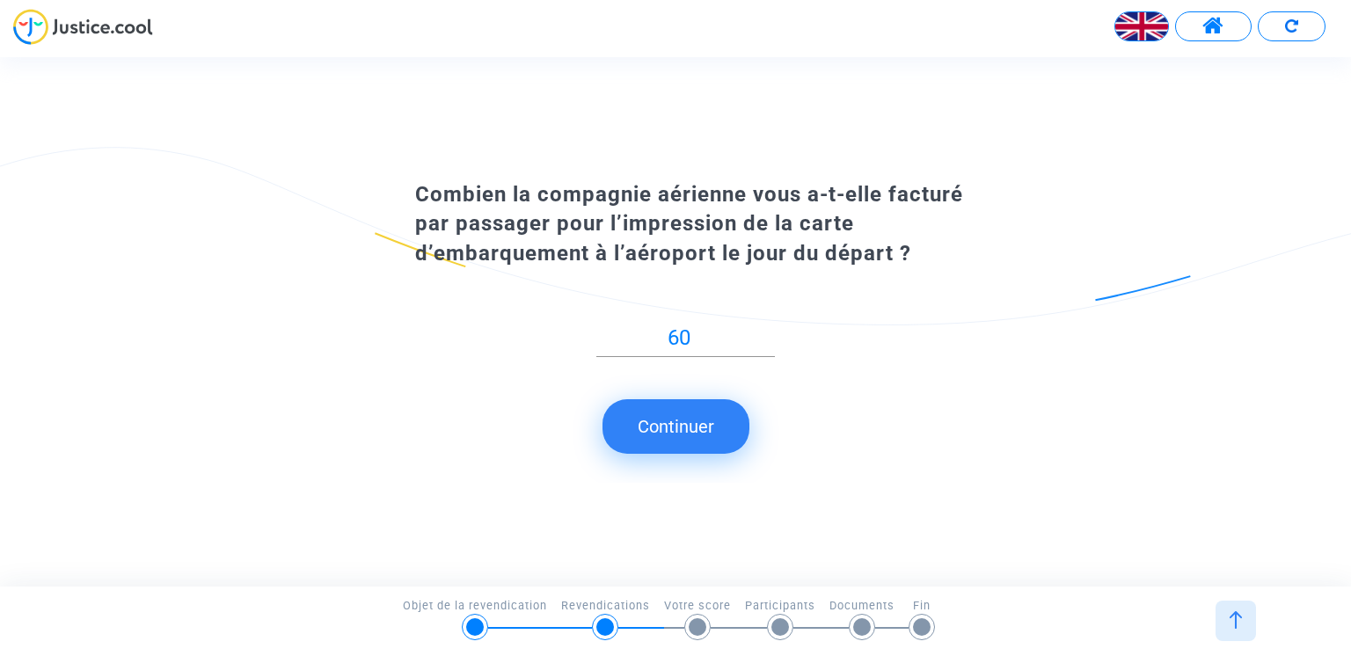
click at [656, 417] on button "Continuer" at bounding box center [675, 426] width 147 height 55
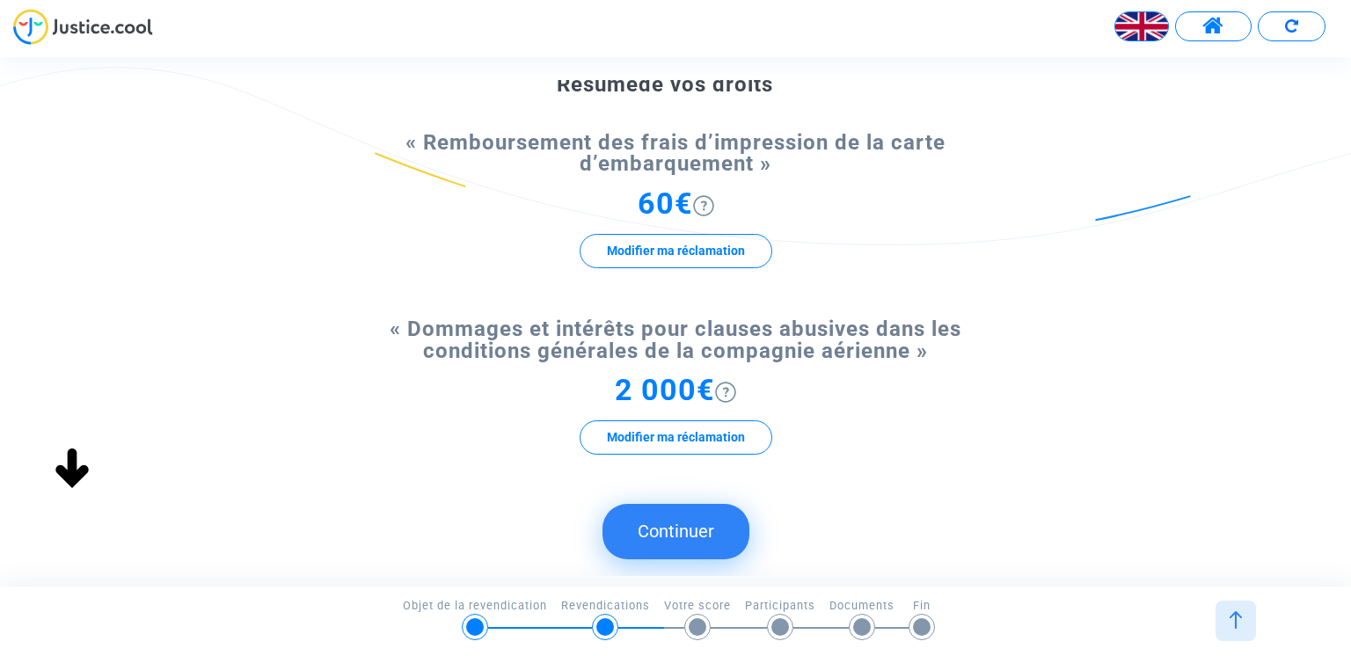
scroll to position [152, 0]
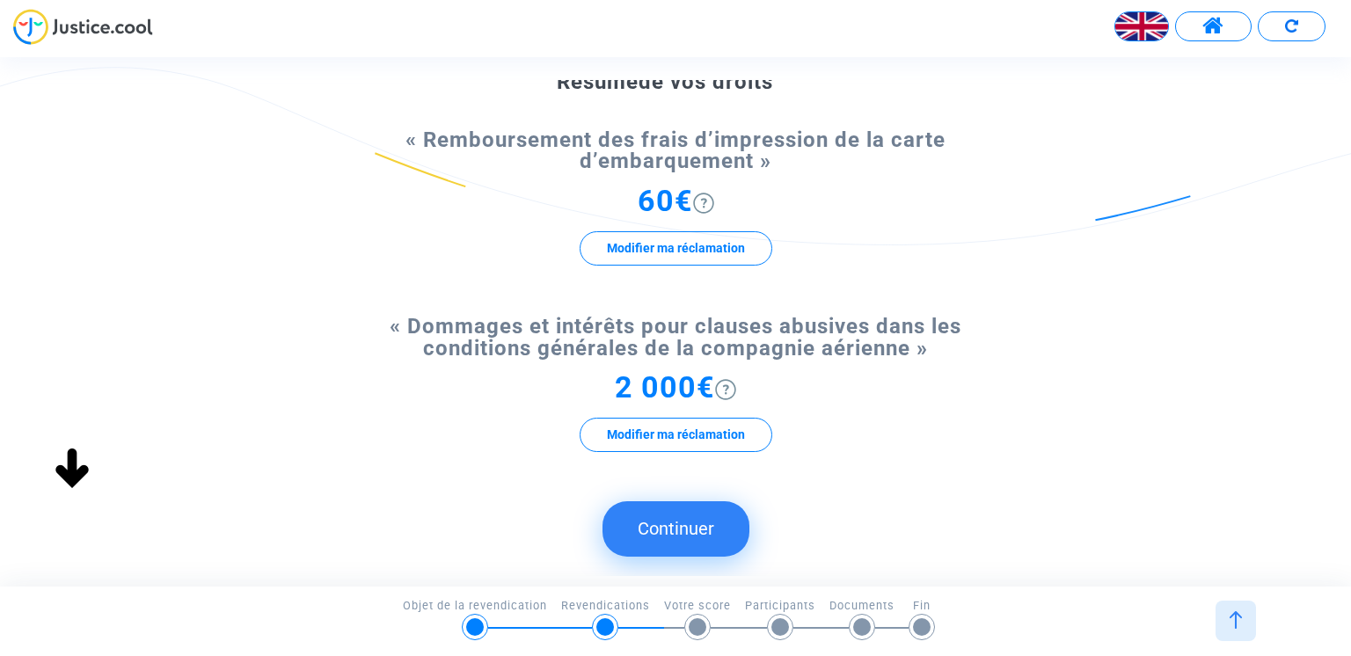
click at [688, 525] on button "Continuer" at bounding box center [675, 528] width 147 height 55
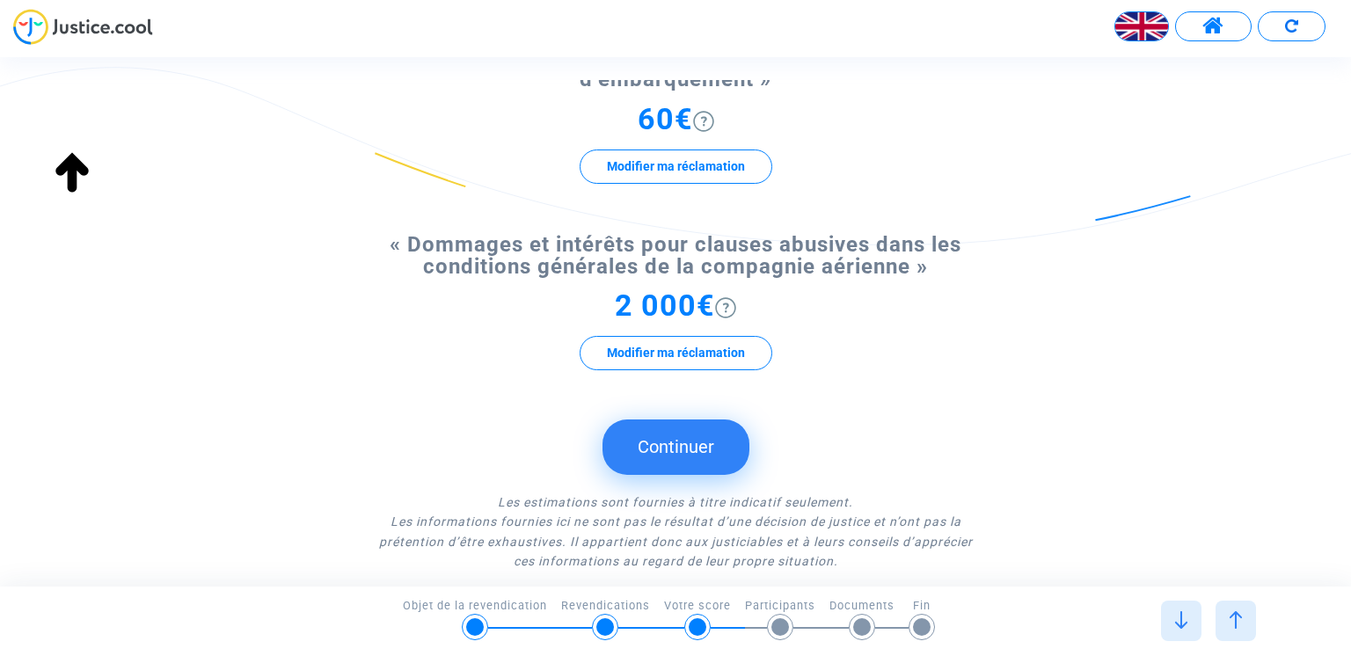
scroll to position [334, 0]
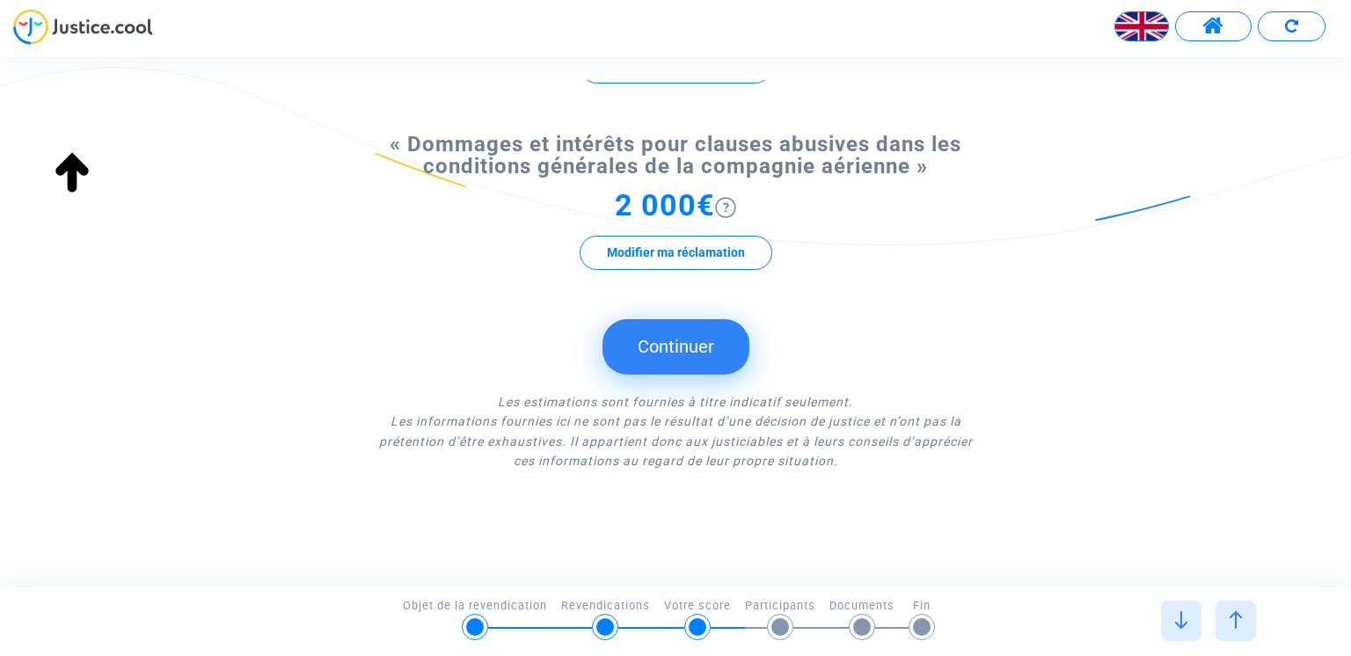
click at [686, 357] on button "Continuer" at bounding box center [675, 346] width 147 height 55
click at [636, 346] on button "Continuer" at bounding box center [675, 346] width 147 height 55
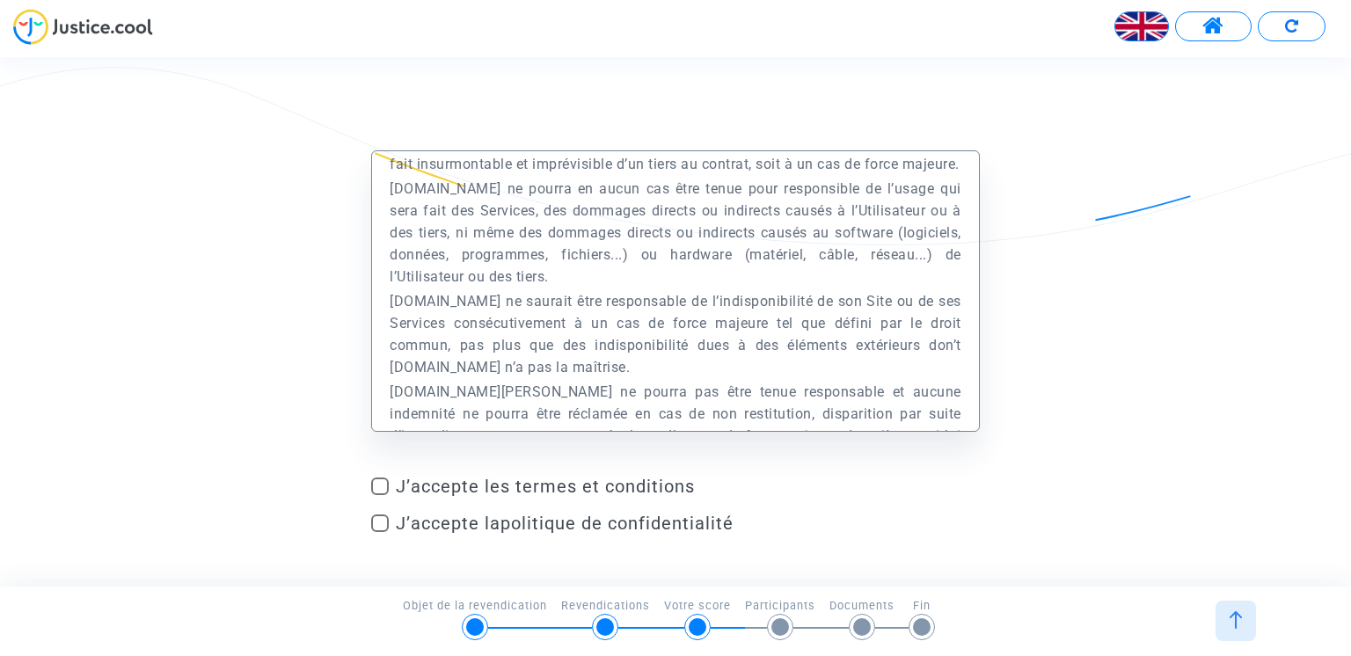
scroll to position [0, 0]
click at [777, 631] on div at bounding box center [780, 627] width 18 height 18
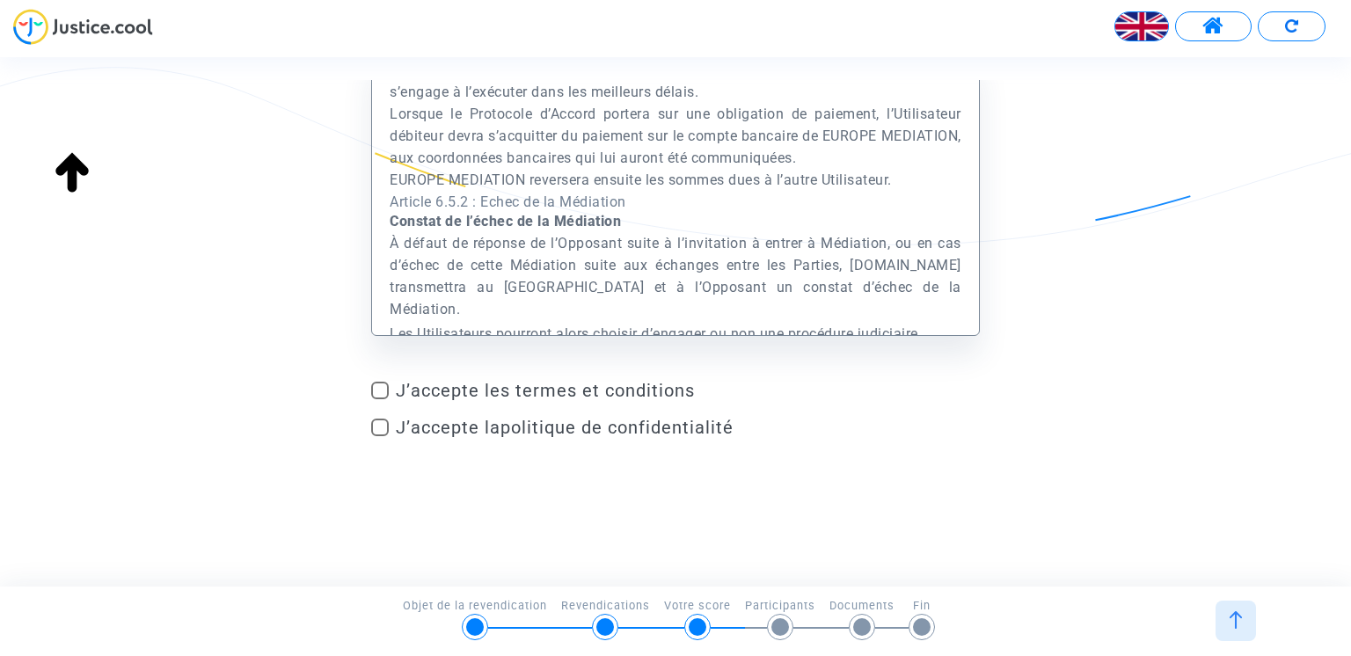
scroll to position [24919, 0]
